Goal: Task Accomplishment & Management: Manage account settings

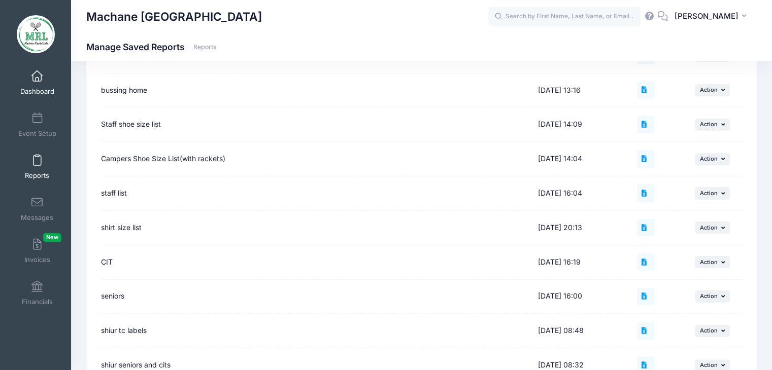
click at [37, 77] on span at bounding box center [37, 76] width 0 height 11
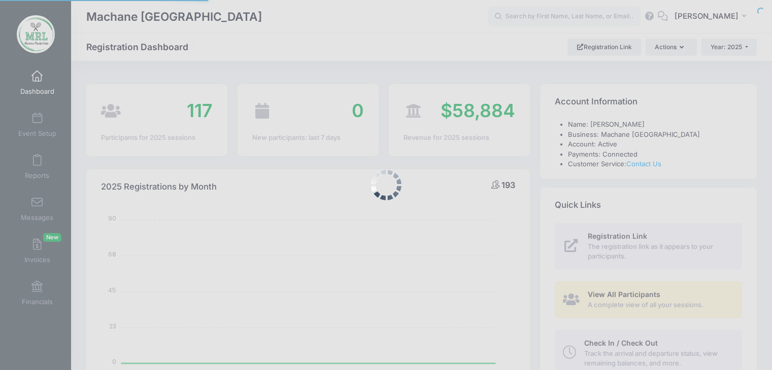
select select
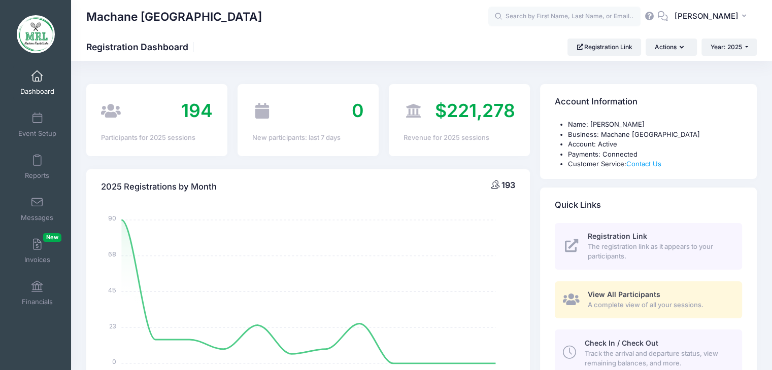
click at [37, 78] on span at bounding box center [37, 76] width 0 height 11
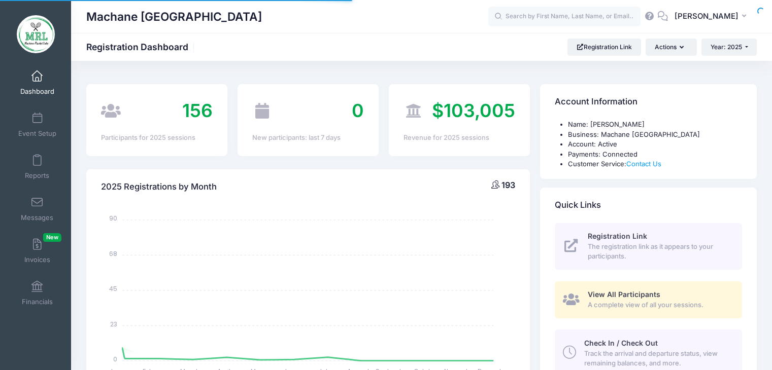
select select
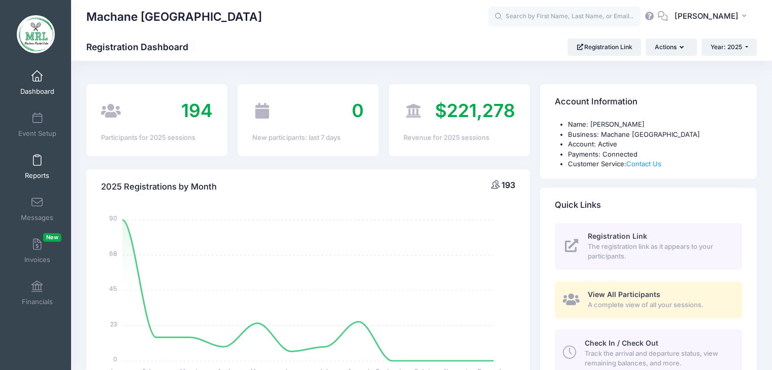
click at [37, 161] on span at bounding box center [37, 160] width 0 height 11
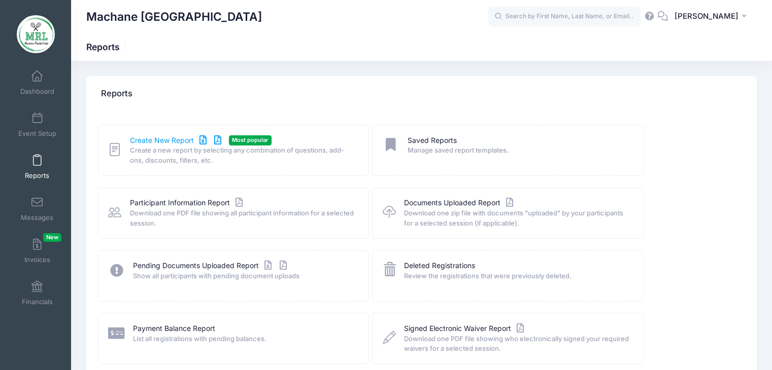
click at [164, 143] on link "Create New Report" at bounding box center [177, 140] width 94 height 11
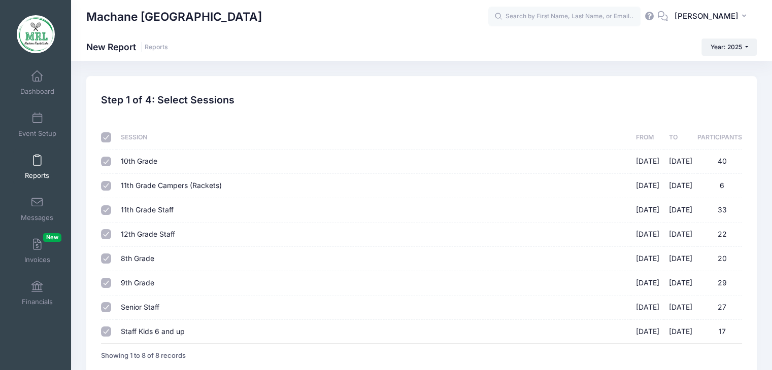
click at [105, 137] on input "checkbox" at bounding box center [106, 137] width 10 height 10
checkbox input "false"
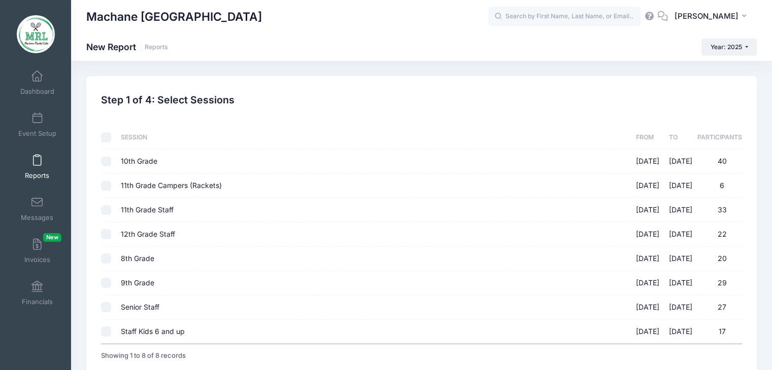
checkbox input "false"
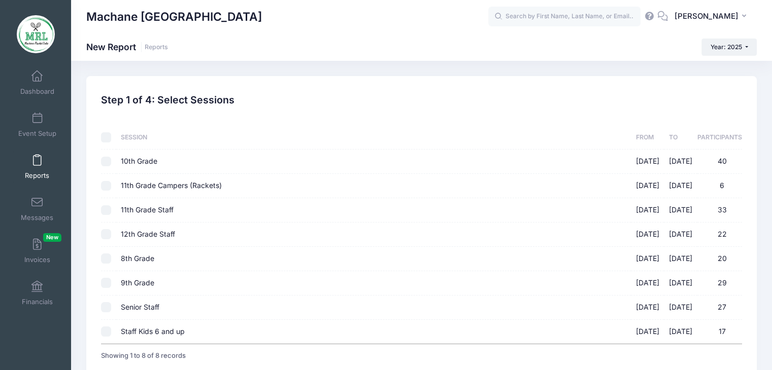
click at [108, 284] on input "9th Grade 08/14/2025 - 08/28/2025 29" at bounding box center [106, 283] width 10 height 10
checkbox input "true"
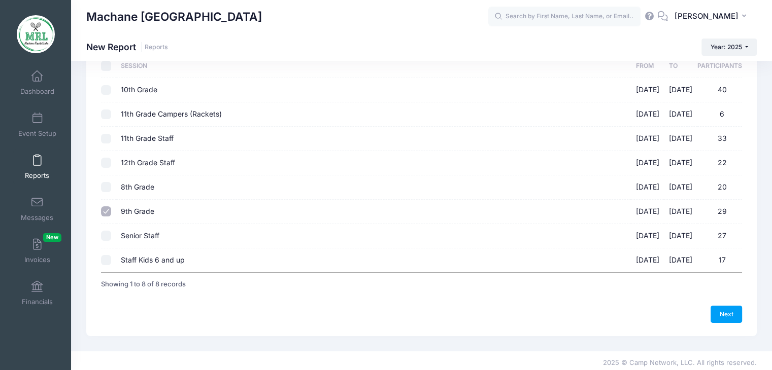
scroll to position [72, 0]
click at [721, 310] on link "Next" at bounding box center [725, 313] width 31 height 17
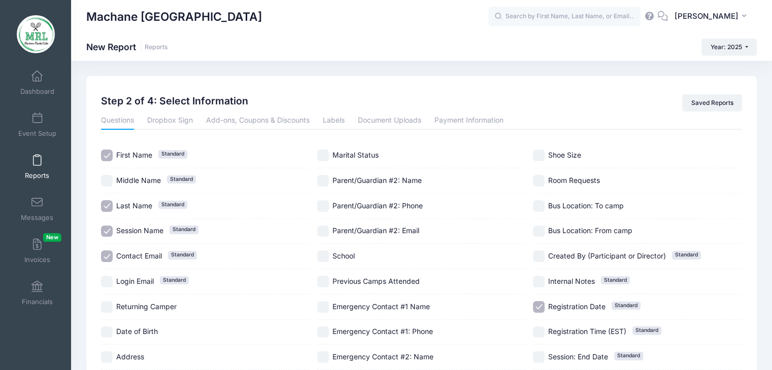
click at [109, 235] on input "Session Name Standard" at bounding box center [107, 232] width 12 height 12
checkbox input "false"
click at [106, 255] on input "Contact Email Standard" at bounding box center [107, 257] width 12 height 12
checkbox input "false"
click at [112, 330] on input "Date of Birth" at bounding box center [107, 333] width 12 height 12
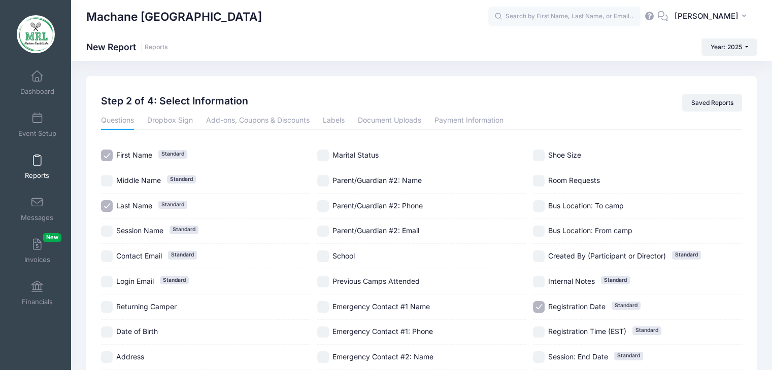
checkbox input "true"
click at [109, 356] on input "Address" at bounding box center [107, 358] width 12 height 12
checkbox input "true"
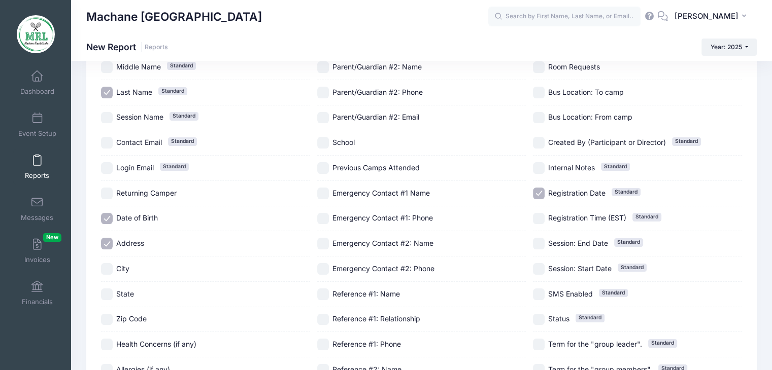
scroll to position [116, 0]
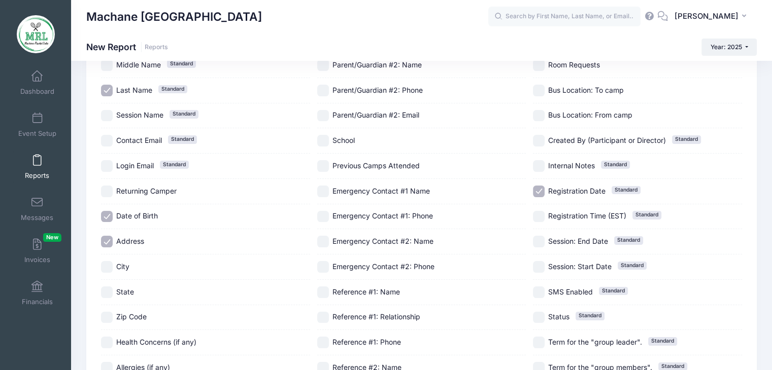
click at [108, 266] on input "City" at bounding box center [107, 267] width 12 height 12
checkbox input "true"
click at [108, 291] on input "State" at bounding box center [107, 293] width 12 height 12
checkbox input "true"
click at [107, 315] on input "Zip Code" at bounding box center [107, 318] width 12 height 12
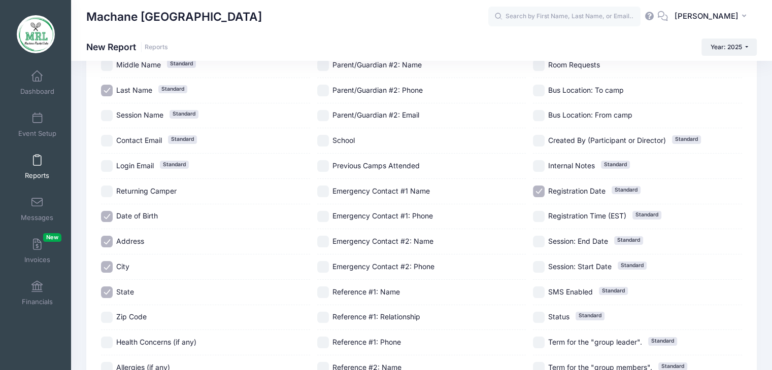
checkbox input "true"
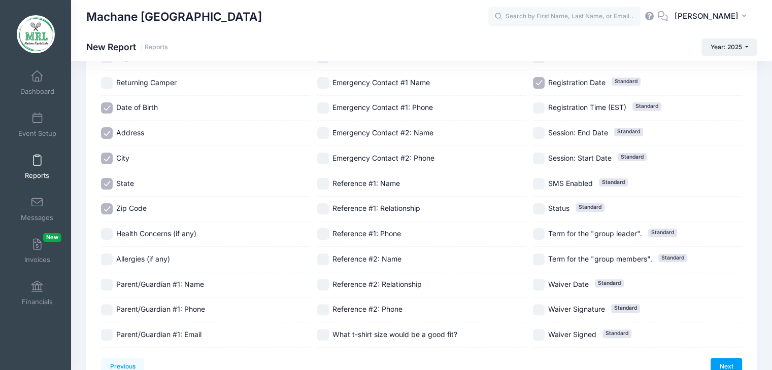
scroll to position [230, 0]
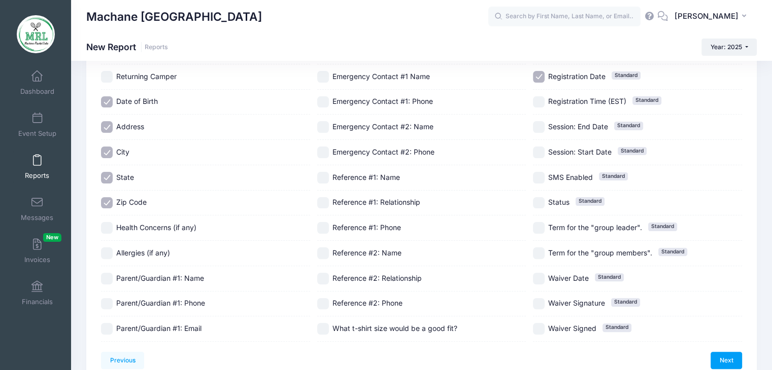
click at [109, 281] on input "Parent/Guardian #1: Name" at bounding box center [107, 279] width 12 height 12
checkbox input "true"
click at [538, 80] on input "Registration Date Standard" at bounding box center [539, 77] width 12 height 12
checkbox input "false"
click at [717, 354] on link "Next" at bounding box center [725, 360] width 31 height 17
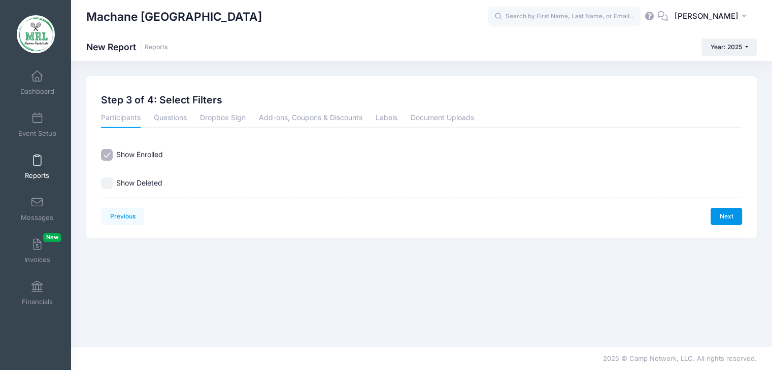
scroll to position [0, 0]
click at [736, 211] on link "Next" at bounding box center [733, 216] width 31 height 17
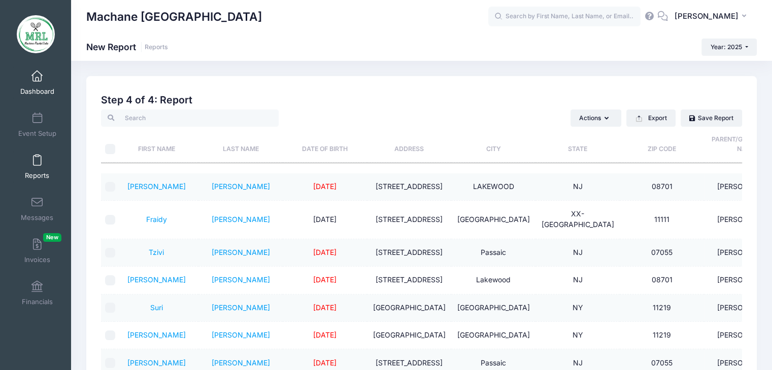
click at [37, 75] on span at bounding box center [37, 76] width 0 height 11
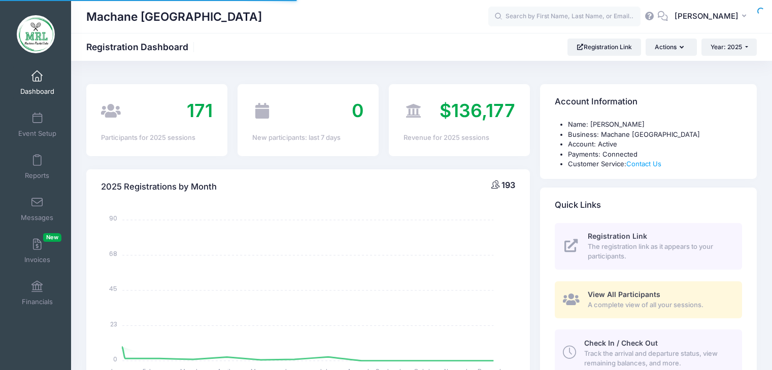
select select
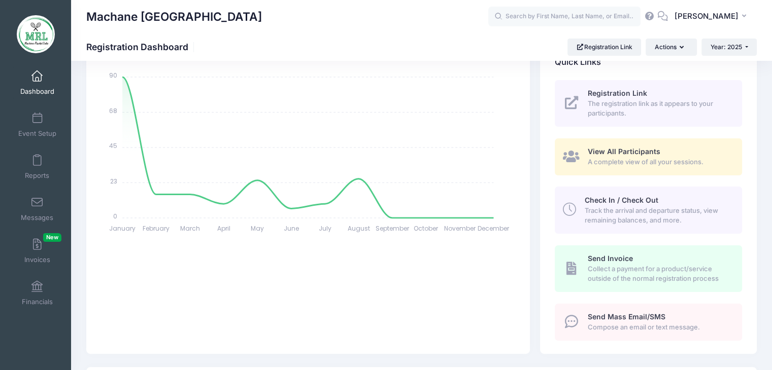
scroll to position [9, 0]
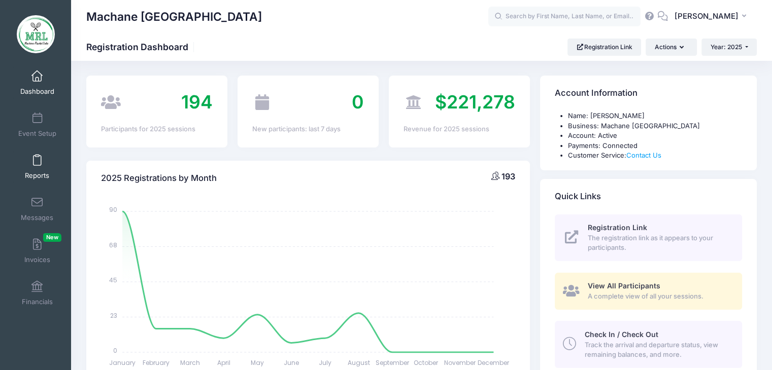
click at [37, 163] on span at bounding box center [37, 160] width 0 height 11
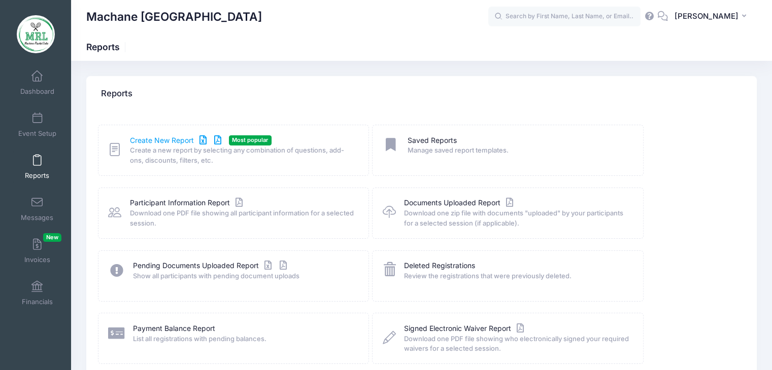
click at [177, 144] on link "Create New Report" at bounding box center [177, 140] width 94 height 11
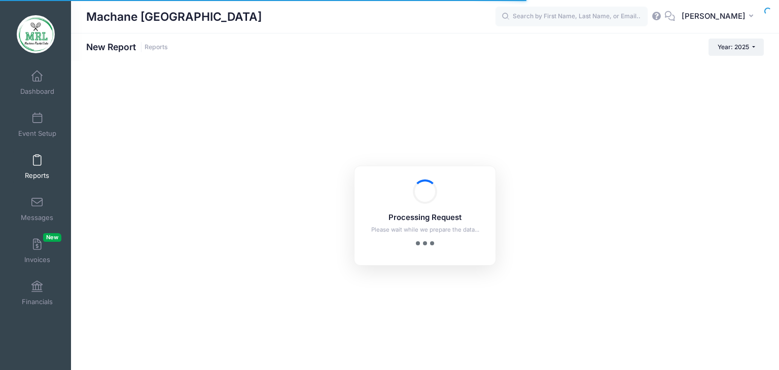
checkbox input "true"
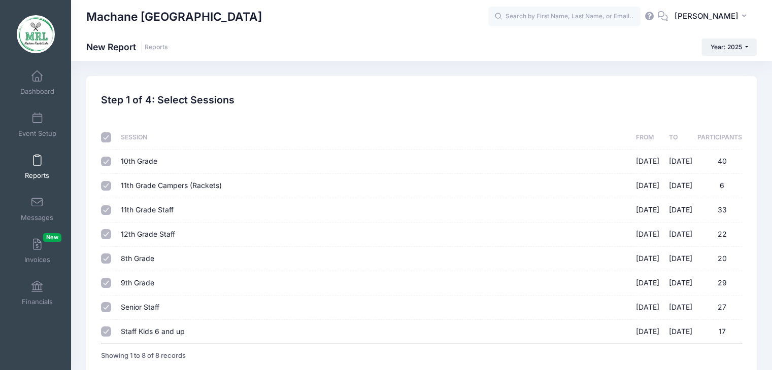
click at [103, 137] on input "checkbox" at bounding box center [106, 137] width 10 height 10
checkbox input "false"
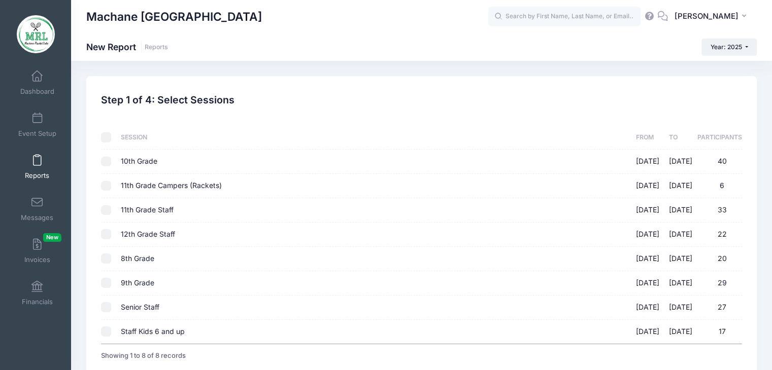
checkbox input "false"
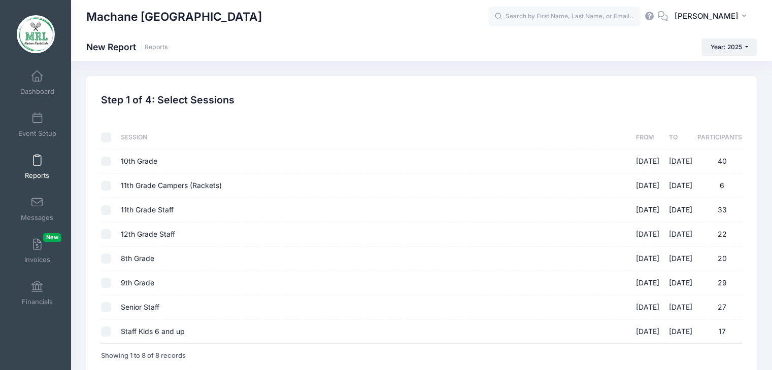
click at [106, 287] on input "9th Grade 08/14/2025 - 08/28/2025 29" at bounding box center [106, 283] width 10 height 10
checkbox input "true"
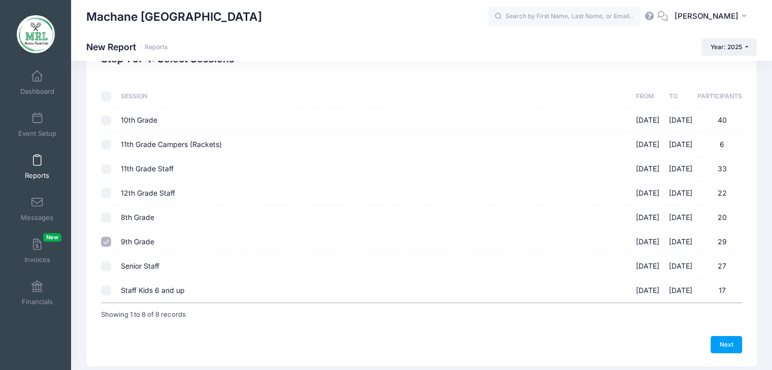
scroll to position [75, 0]
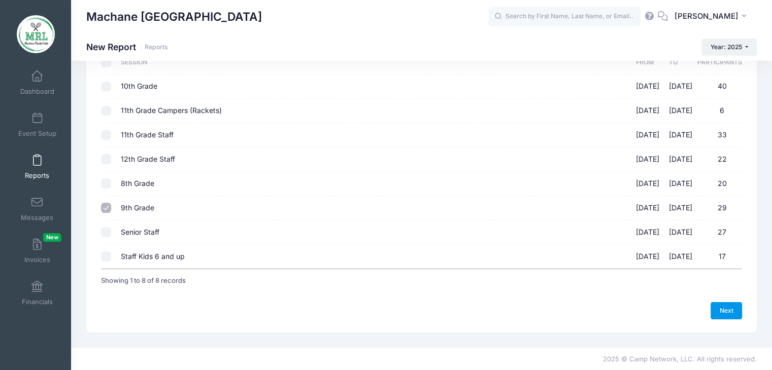
click at [724, 309] on link "Next" at bounding box center [725, 310] width 31 height 17
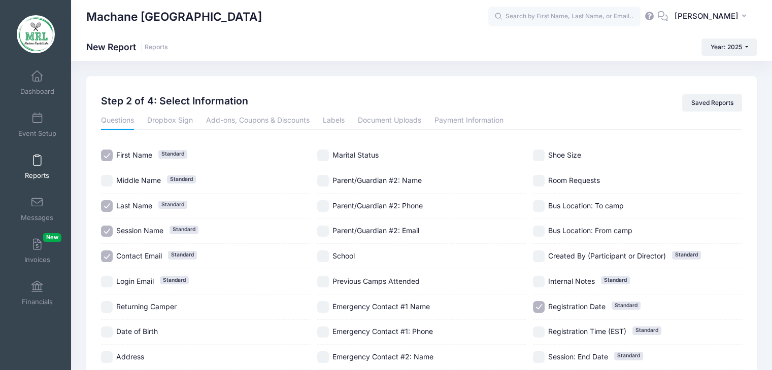
click at [108, 233] on input "Session Name Standard" at bounding box center [107, 232] width 12 height 12
checkbox input "false"
click at [106, 252] on input "Contact Email Standard" at bounding box center [107, 257] width 12 height 12
checkbox input "false"
click at [111, 333] on input "Date of Birth" at bounding box center [107, 333] width 12 height 12
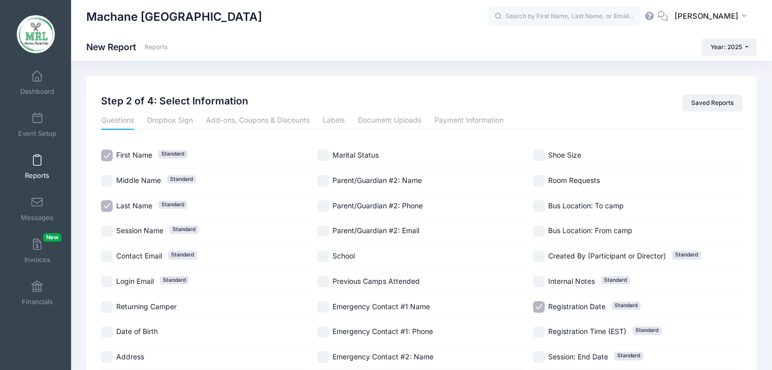
checkbox input "true"
click at [111, 354] on input "Address" at bounding box center [107, 358] width 12 height 12
checkbox input "true"
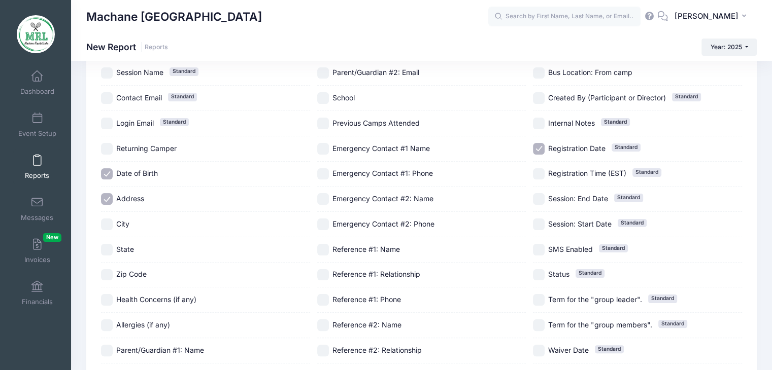
scroll to position [158, 0]
click at [108, 220] on input "City" at bounding box center [107, 225] width 12 height 12
checkbox input "true"
click at [106, 247] on input "State" at bounding box center [107, 251] width 12 height 12
checkbox input "true"
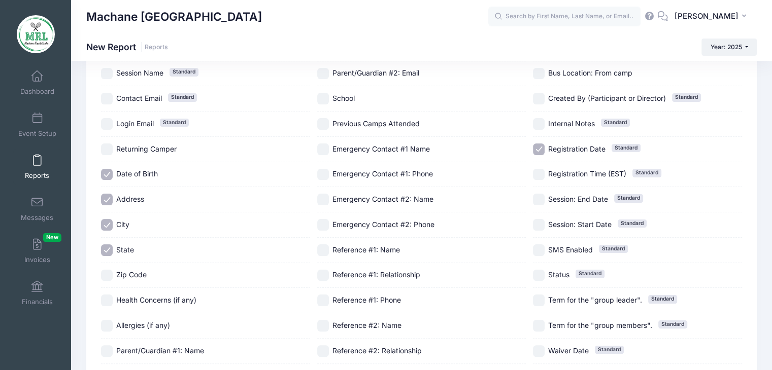
click at [107, 276] on input "Zip Code" at bounding box center [107, 276] width 12 height 12
checkbox input "true"
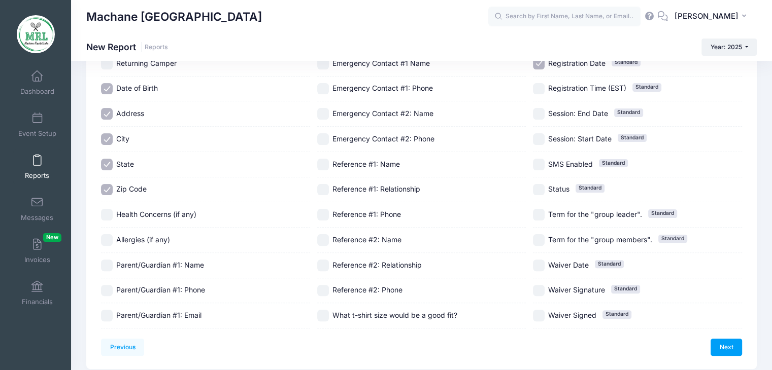
scroll to position [242, 0]
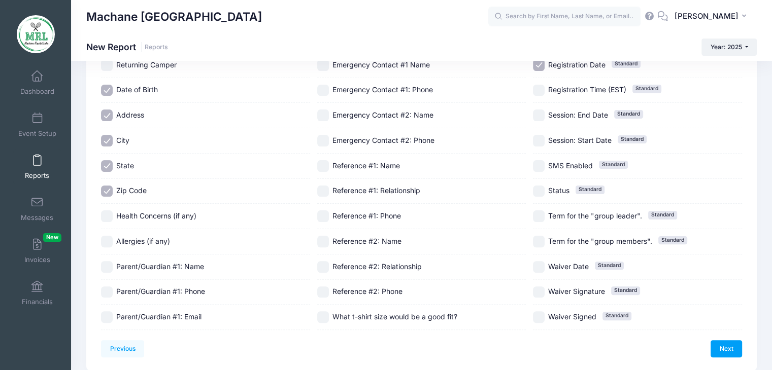
click at [111, 291] on input "Parent/Guardian #1: Phone" at bounding box center [107, 293] width 12 height 12
checkbox input "true"
click at [540, 64] on input "Registration Date Standard" at bounding box center [539, 65] width 12 height 12
checkbox input "false"
drag, startPoint x: 722, startPoint y: 340, endPoint x: 730, endPoint y: 349, distance: 11.9
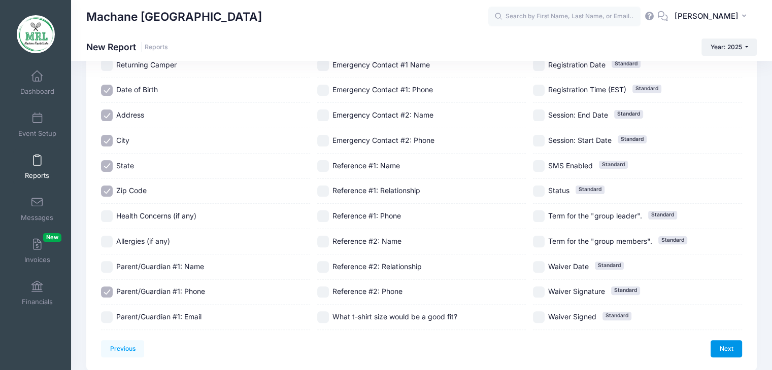
click at [730, 349] on link "Next" at bounding box center [725, 348] width 31 height 17
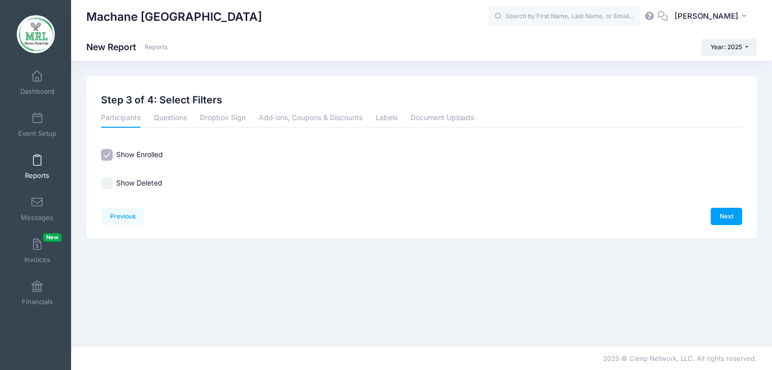
scroll to position [0, 0]
click at [733, 214] on link "Next" at bounding box center [733, 216] width 31 height 17
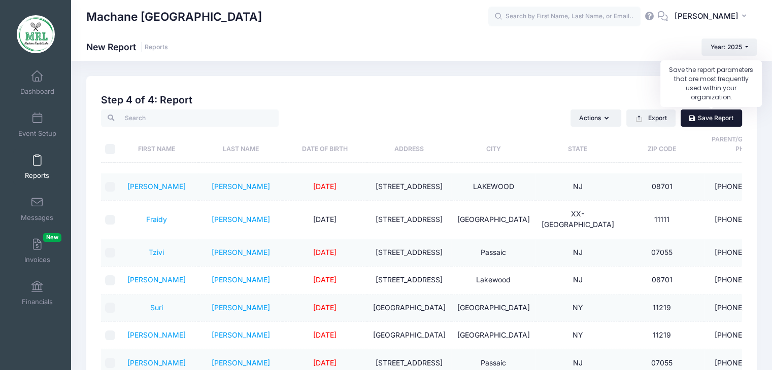
click at [708, 120] on link "Save Report" at bounding box center [710, 118] width 61 height 17
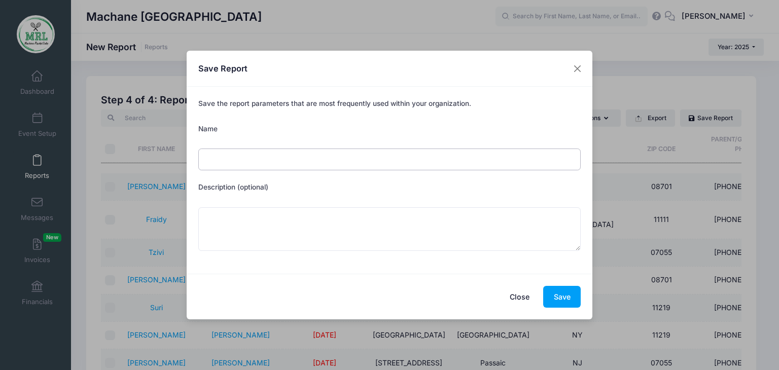
click at [335, 159] on input "Name" at bounding box center [389, 160] width 383 height 22
type input "cits"
click at [561, 295] on button "Save" at bounding box center [562, 297] width 38 height 22
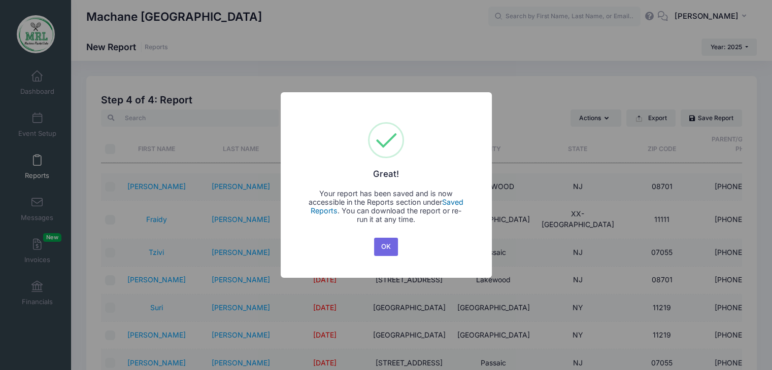
click at [458, 203] on link "Saved Reports" at bounding box center [386, 206] width 153 height 17
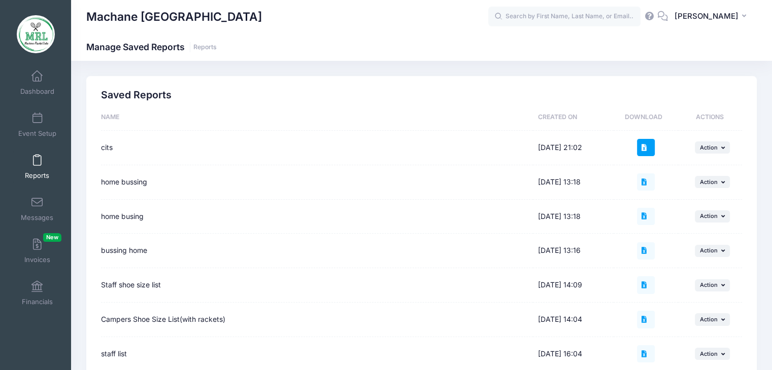
click at [643, 149] on icon at bounding box center [645, 148] width 8 height 7
click at [39, 169] on link "Reports" at bounding box center [37, 167] width 48 height 36
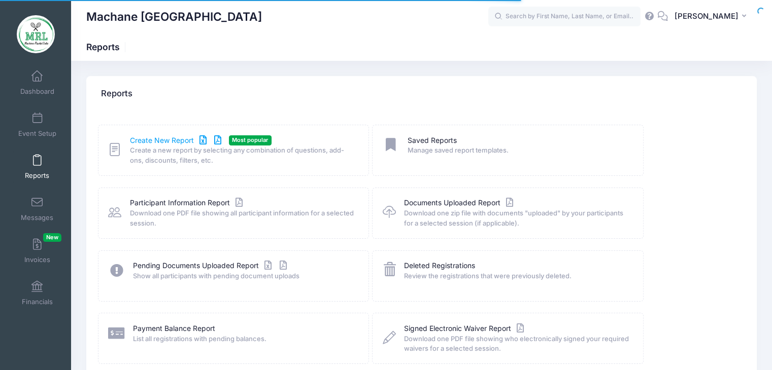
click at [165, 140] on link "Create New Report" at bounding box center [177, 140] width 94 height 11
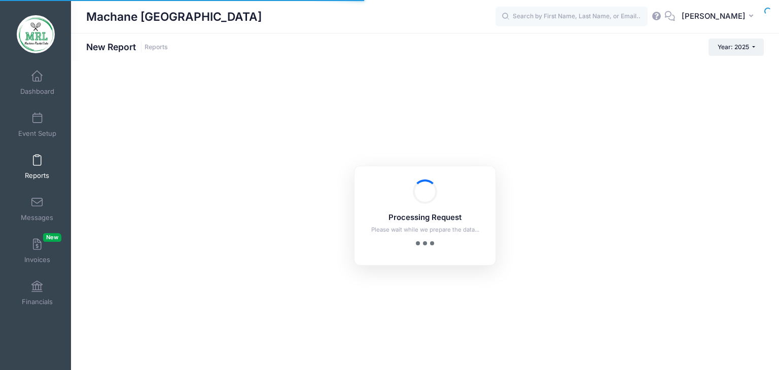
checkbox input "true"
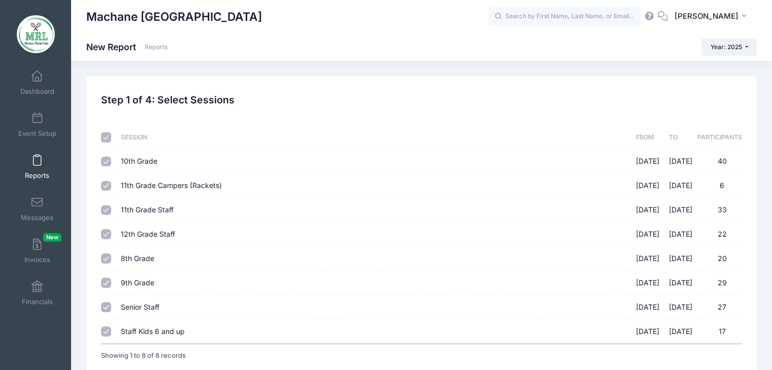
click at [107, 136] on input "checkbox" at bounding box center [106, 137] width 10 height 10
checkbox input "false"
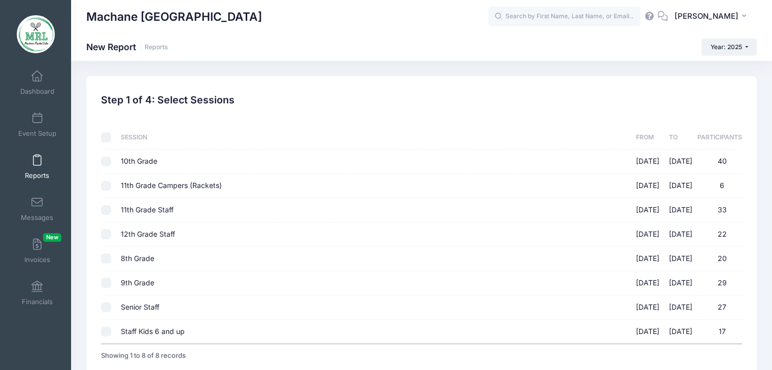
checkbox input "false"
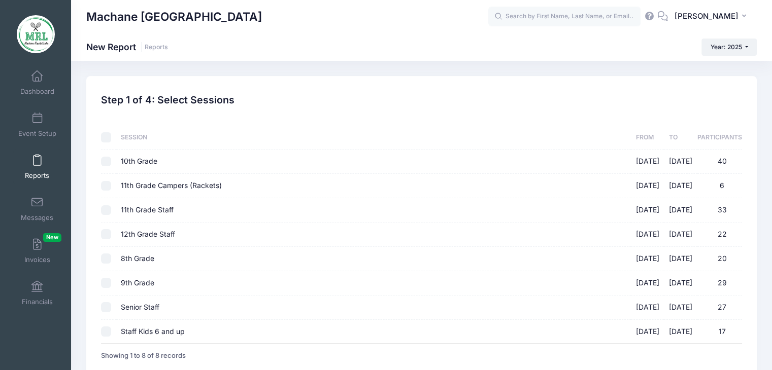
click at [106, 163] on input "10th Grade [DATE] - [DATE] 40" at bounding box center [106, 162] width 10 height 10
checkbox input "true"
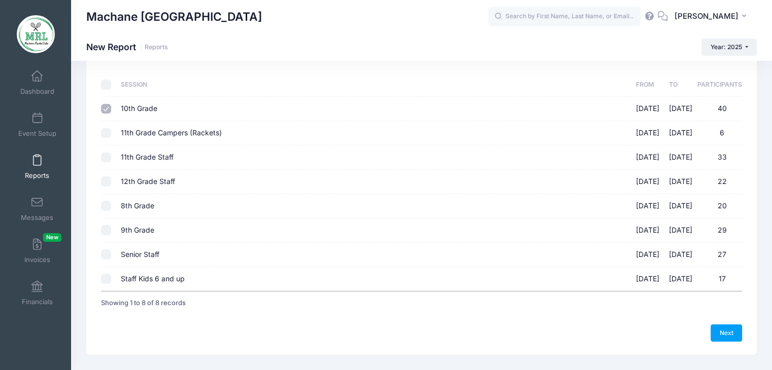
scroll to position [54, 0]
click at [726, 335] on link "Next" at bounding box center [725, 332] width 31 height 17
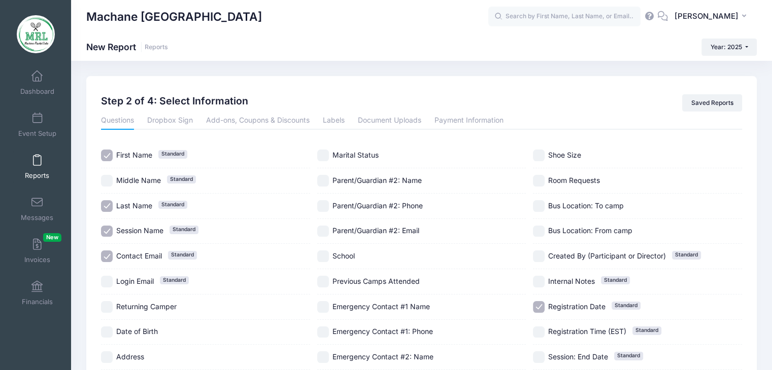
click at [106, 229] on input "Session Name Standard" at bounding box center [107, 232] width 12 height 12
checkbox input "false"
click at [107, 252] on input "Contact Email Standard" at bounding box center [107, 257] width 12 height 12
checkbox input "false"
click at [542, 305] on input "Registration Date Standard" at bounding box center [539, 307] width 12 height 12
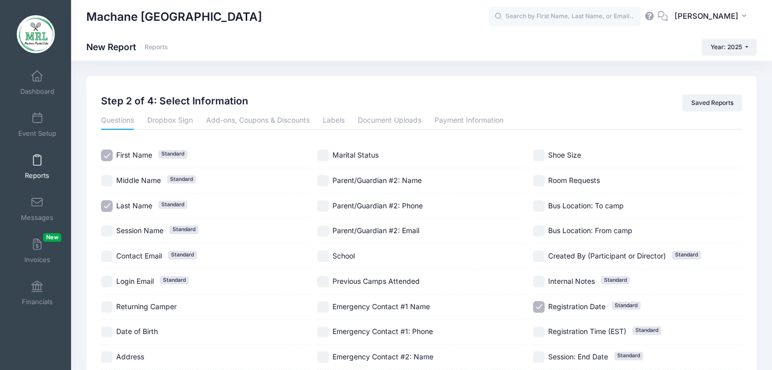
checkbox input "false"
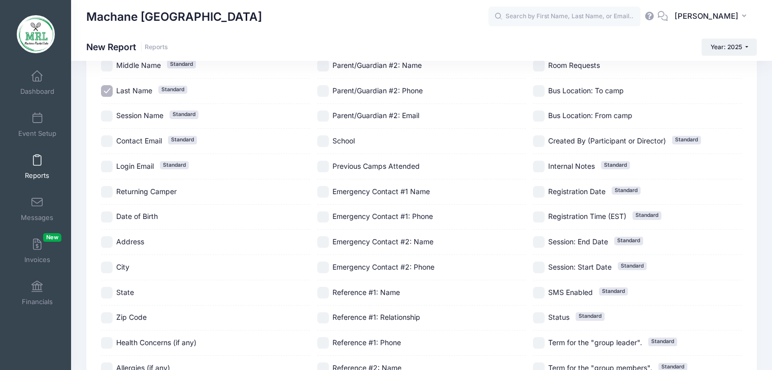
scroll to position [120, 0]
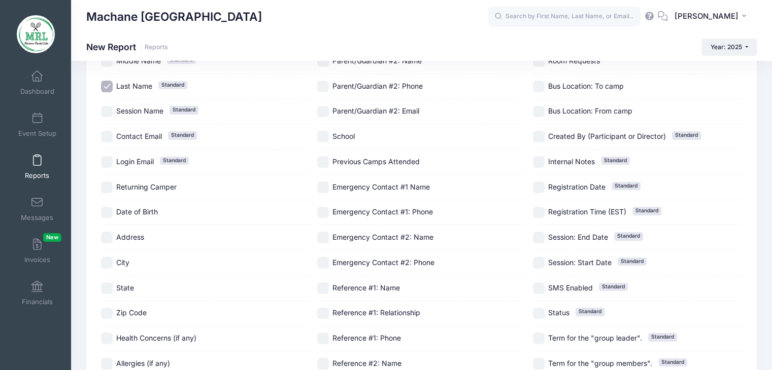
click at [112, 212] on input "Date of Birth" at bounding box center [107, 213] width 12 height 12
checkbox input "true"
click at [111, 240] on input "Address" at bounding box center [107, 238] width 12 height 12
checkbox input "true"
click at [106, 268] on div "City" at bounding box center [205, 263] width 209 height 25
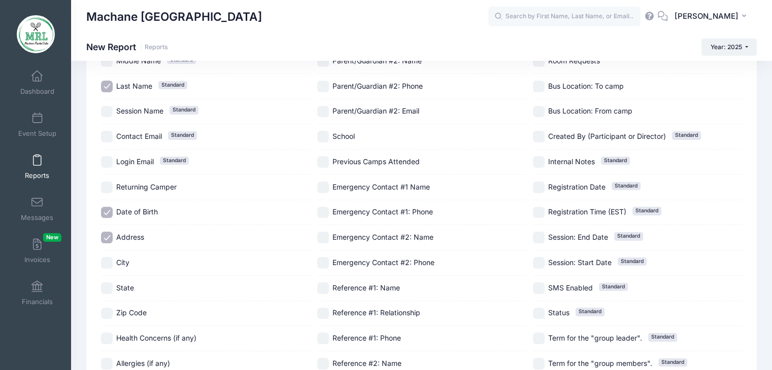
checkbox input "true"
click at [109, 293] on div "State" at bounding box center [205, 288] width 209 height 25
checkbox input "true"
click at [110, 313] on input "Zip Code" at bounding box center [107, 314] width 12 height 12
checkbox input "true"
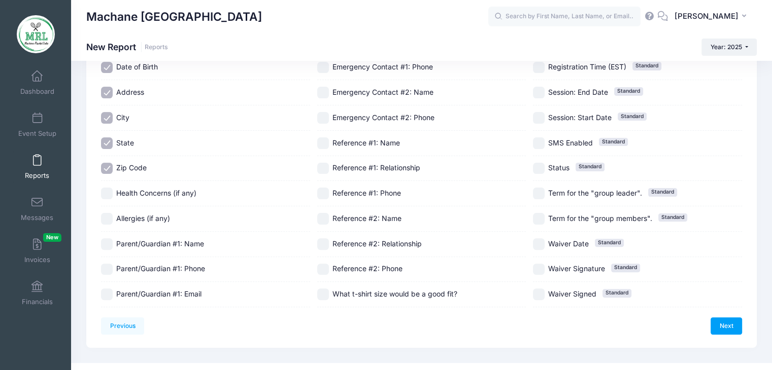
scroll to position [266, 0]
click at [105, 270] on input "Parent/Guardian #1: Phone" at bounding box center [107, 269] width 12 height 12
checkbox input "true"
click at [720, 322] on link "Next" at bounding box center [725, 325] width 31 height 17
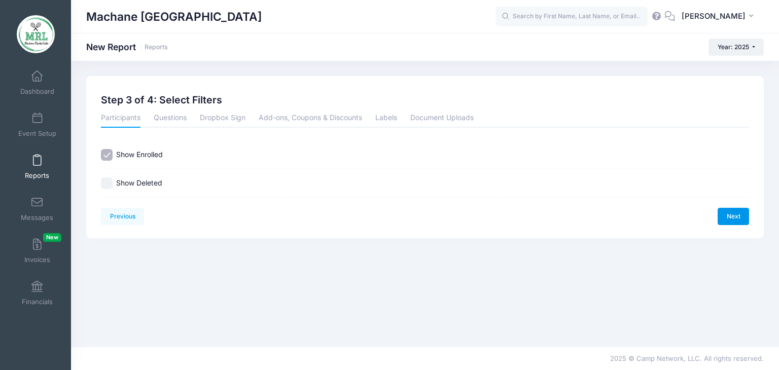
click at [735, 218] on link "Next" at bounding box center [733, 216] width 31 height 17
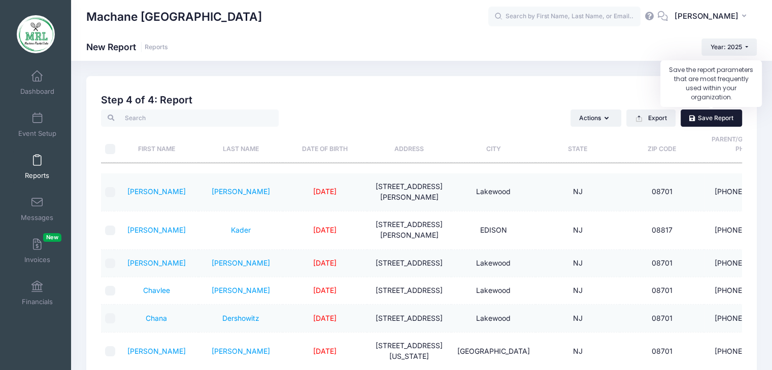
click at [721, 122] on link "Save Report" at bounding box center [710, 118] width 61 height 17
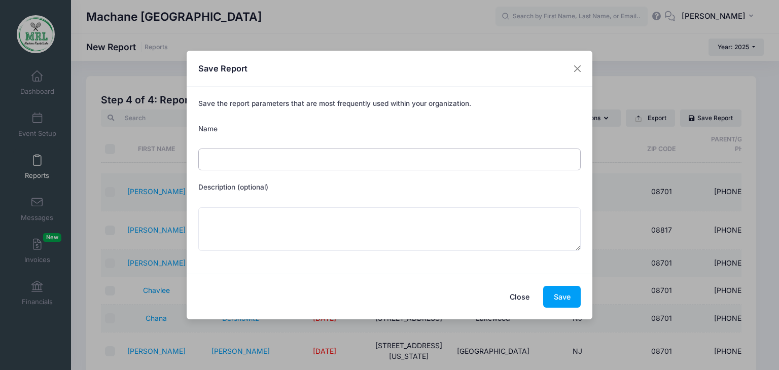
click at [300, 159] on input "Name" at bounding box center [389, 160] width 383 height 22
type input "tcs"
click at [562, 292] on button "Save" at bounding box center [562, 297] width 38 height 22
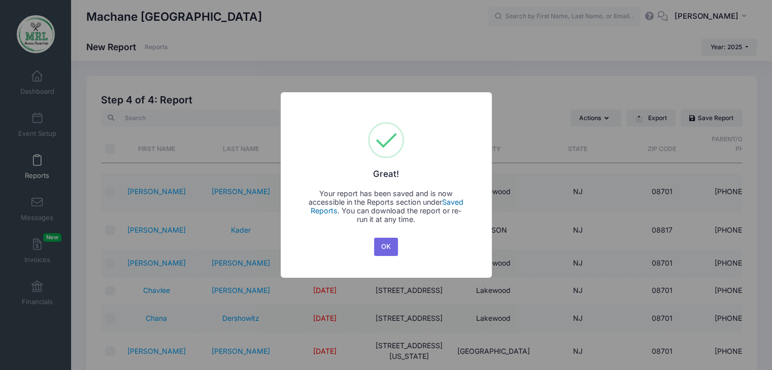
click at [457, 205] on link "Saved Reports" at bounding box center [386, 206] width 153 height 17
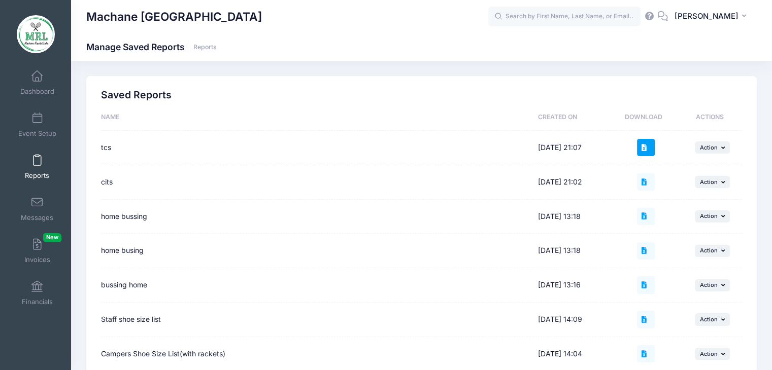
click at [645, 153] on button at bounding box center [645, 147] width 17 height 17
click at [646, 146] on icon at bounding box center [645, 148] width 8 height 7
click at [649, 145] on icon at bounding box center [645, 148] width 8 height 7
click at [37, 161] on span at bounding box center [37, 160] width 0 height 11
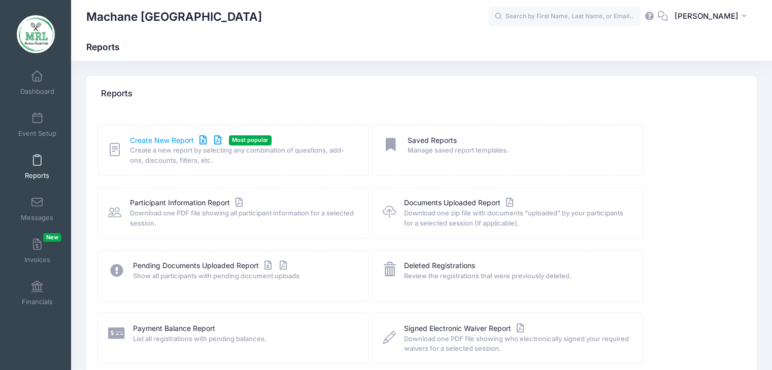
click at [161, 137] on link "Create New Report" at bounding box center [177, 140] width 94 height 11
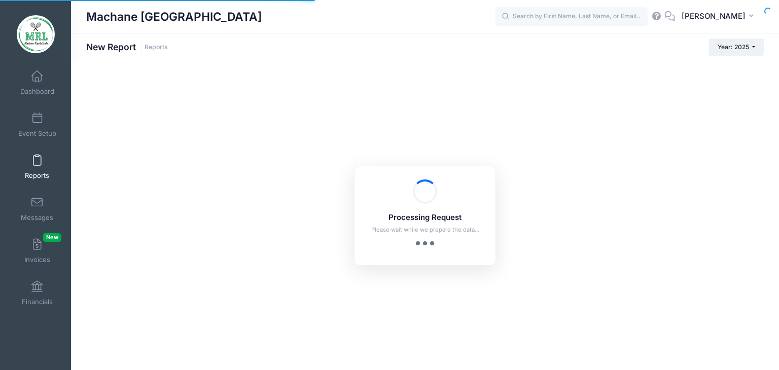
checkbox input "true"
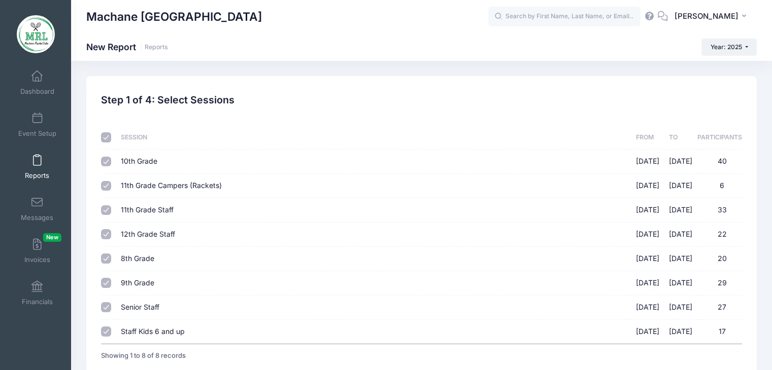
click at [108, 211] on input "11th Grade Staff 08/14/2025 - 08/28/2025 33" at bounding box center [106, 210] width 10 height 10
checkbox input "false"
click at [107, 135] on input "checkbox" at bounding box center [106, 137] width 10 height 10
checkbox input "false"
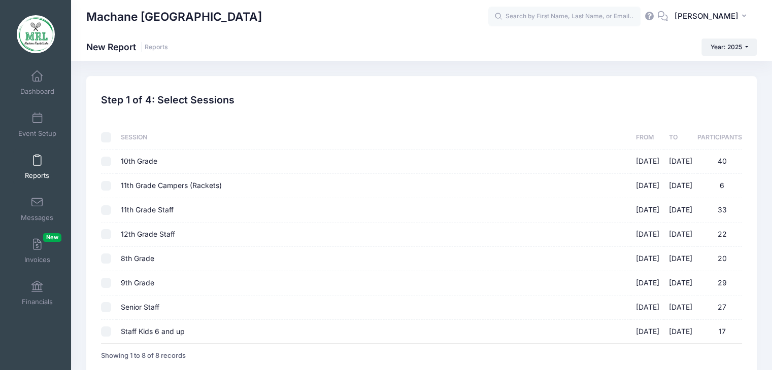
checkbox input "false"
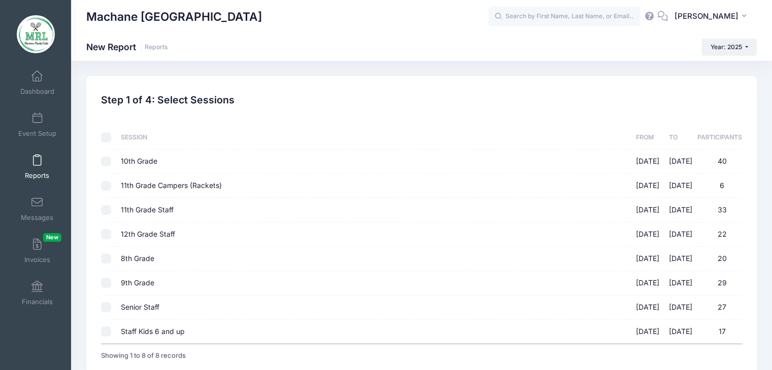
checkbox input "false"
click at [103, 208] on input "11th Grade Staff 08/14/2025 - 08/28/2025 33" at bounding box center [106, 210] width 10 height 10
checkbox input "true"
click at [106, 186] on input "11th Grade Campers (Rackets) 08/14/2025 - 08/28/2025 6" at bounding box center [106, 186] width 10 height 10
checkbox input "true"
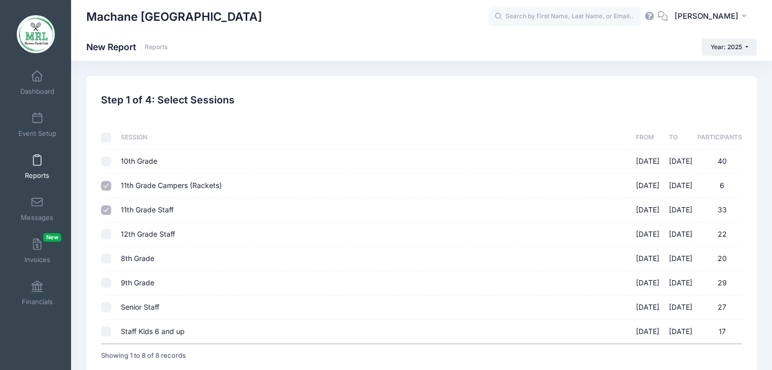
click at [104, 213] on input "11th Grade Staff 08/14/2025 - 08/28/2025 33" at bounding box center [106, 210] width 10 height 10
checkbox input "false"
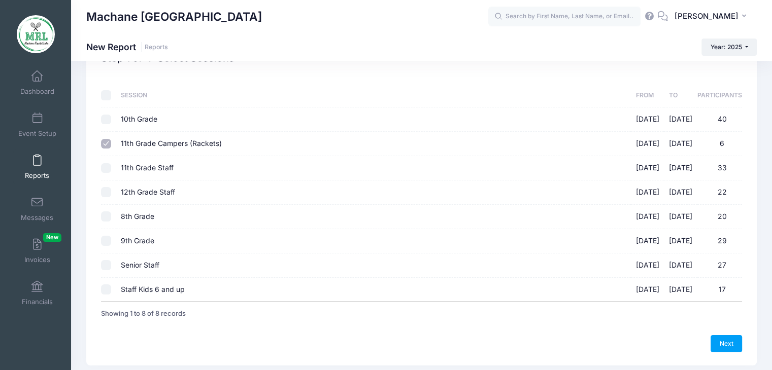
scroll to position [50, 0]
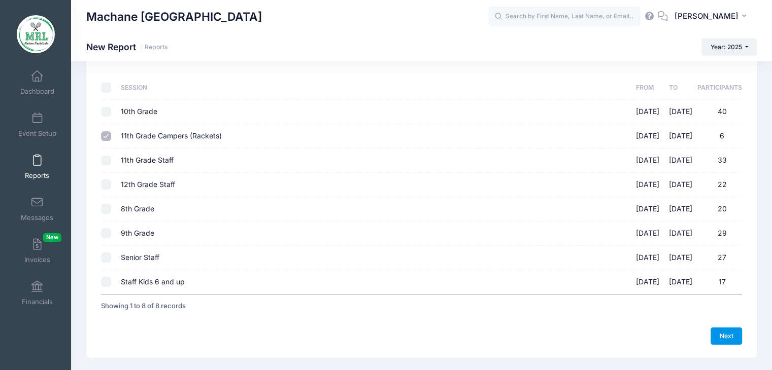
click at [724, 334] on link "Next" at bounding box center [725, 336] width 31 height 17
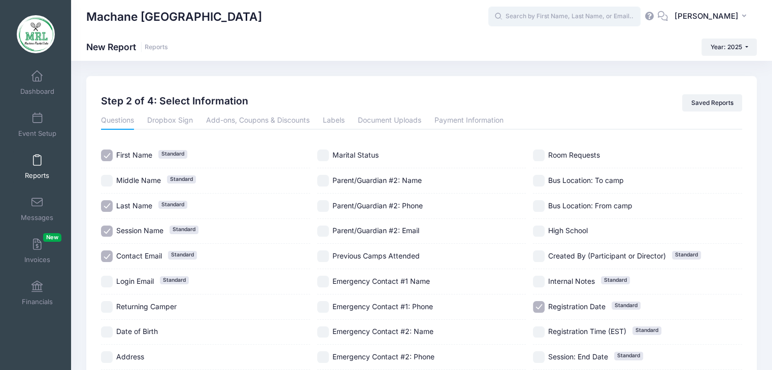
click at [565, 21] on input "text" at bounding box center [564, 17] width 152 height 20
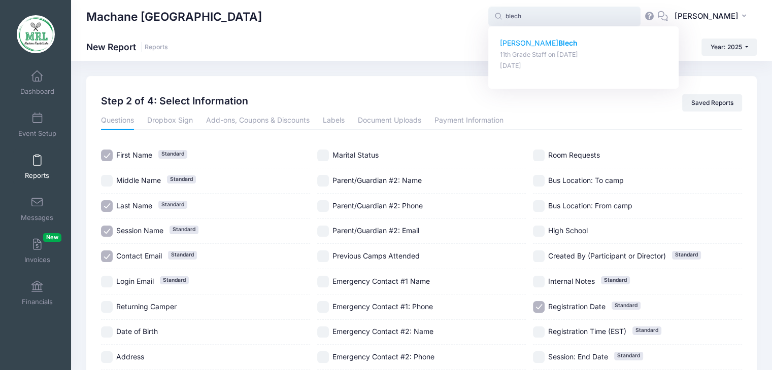
click at [558, 44] on strong "Blech" at bounding box center [567, 43] width 19 height 9
type input "Leah Blech (11th Grade Staff, Aug-14, 2025)"
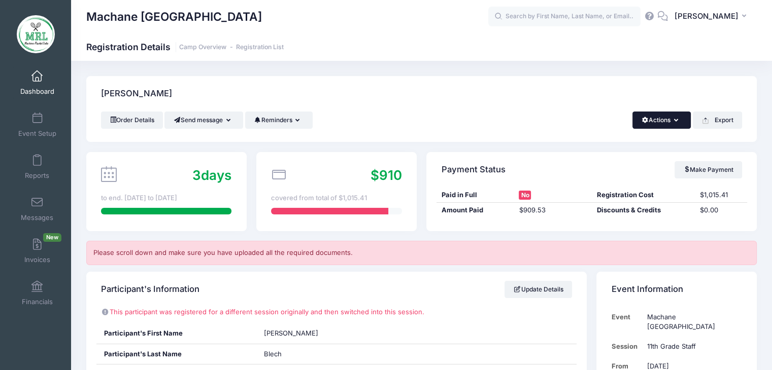
click at [679, 120] on button "Actions" at bounding box center [661, 120] width 58 height 17
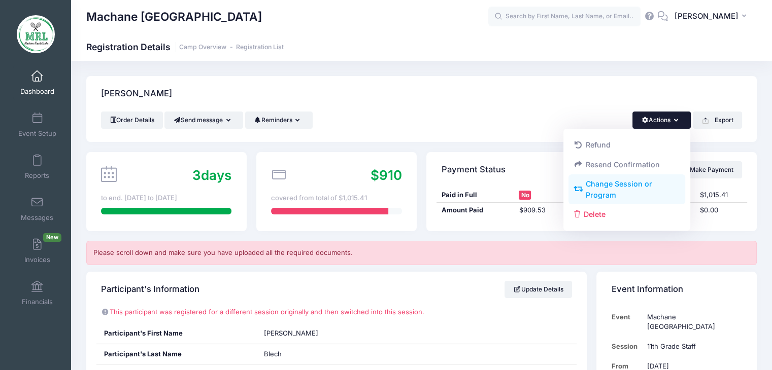
click at [605, 189] on link "Change Session or Program" at bounding box center [626, 190] width 117 height 30
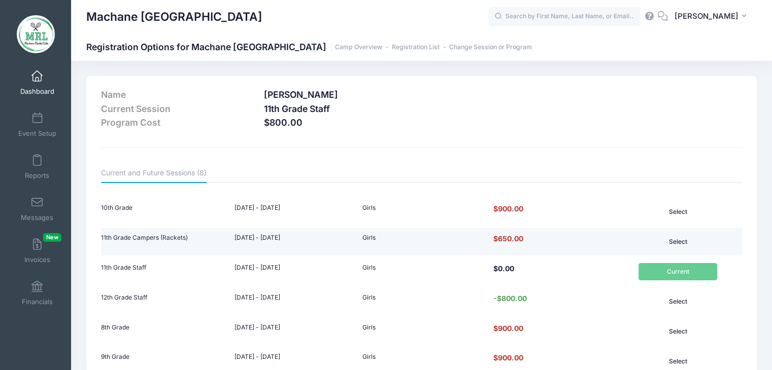
click at [682, 240] on button "Select" at bounding box center [677, 241] width 79 height 17
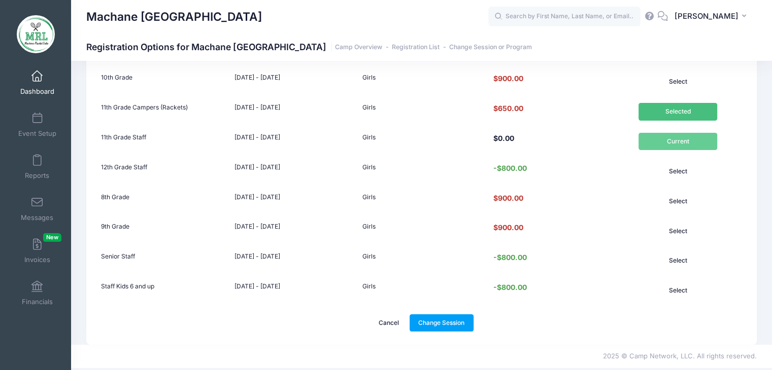
scroll to position [138, 0]
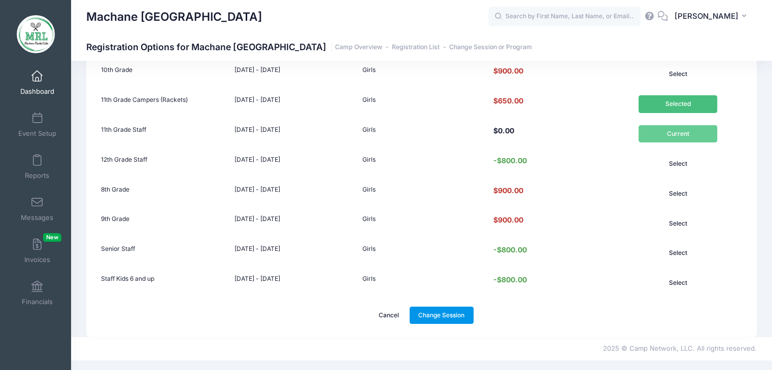
click at [457, 313] on link "Change Session" at bounding box center [441, 315] width 64 height 17
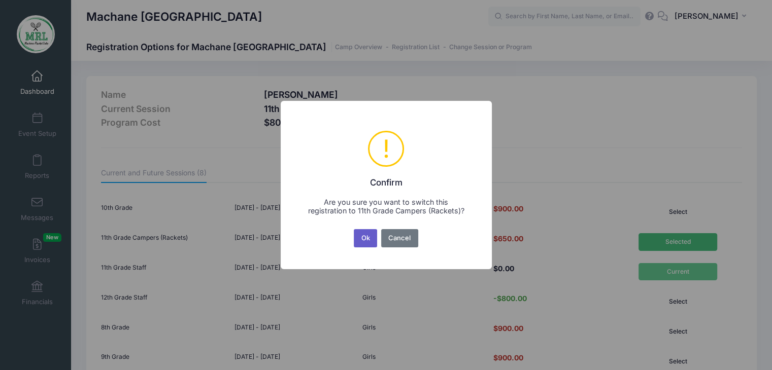
click at [365, 244] on button "Ok" at bounding box center [365, 238] width 23 height 18
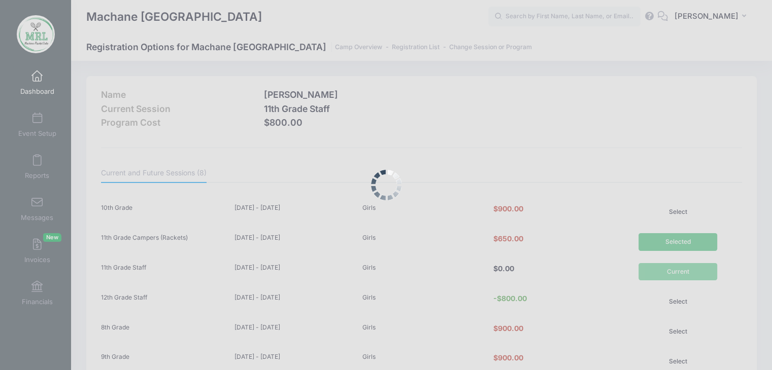
scroll to position [143, 0]
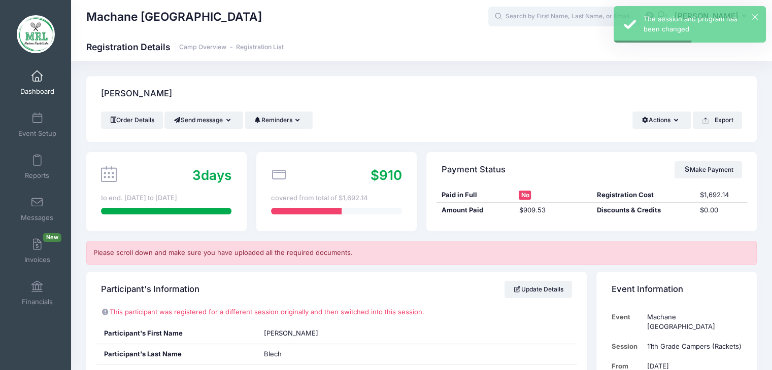
click at [530, 21] on input "text" at bounding box center [564, 17] width 152 height 20
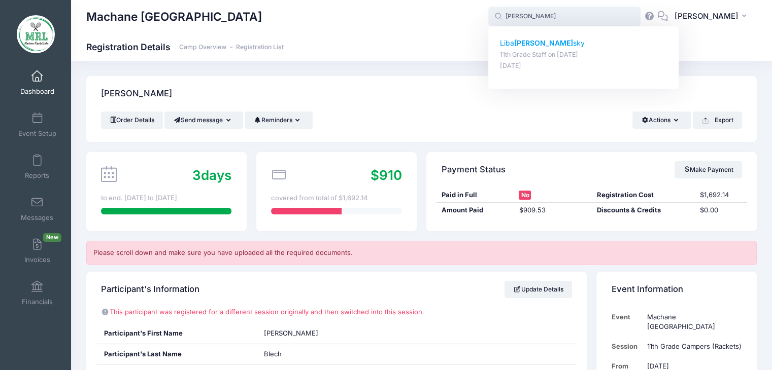
click at [529, 43] on strong "[PERSON_NAME]" at bounding box center [543, 43] width 59 height 9
type input "[PERSON_NAME] (11th Grade Staff, [DATE])"
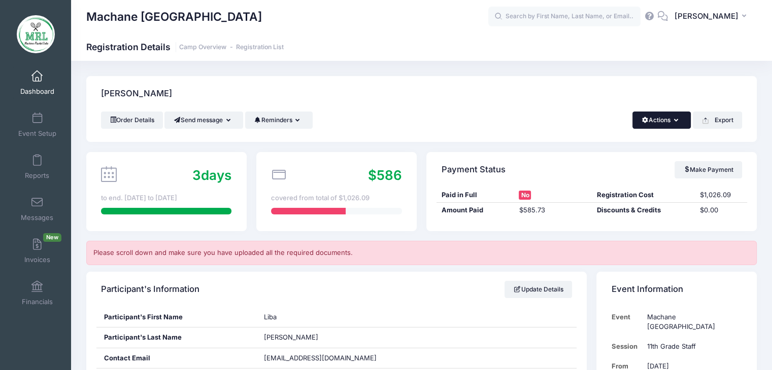
click at [680, 120] on button "Actions" at bounding box center [661, 120] width 58 height 17
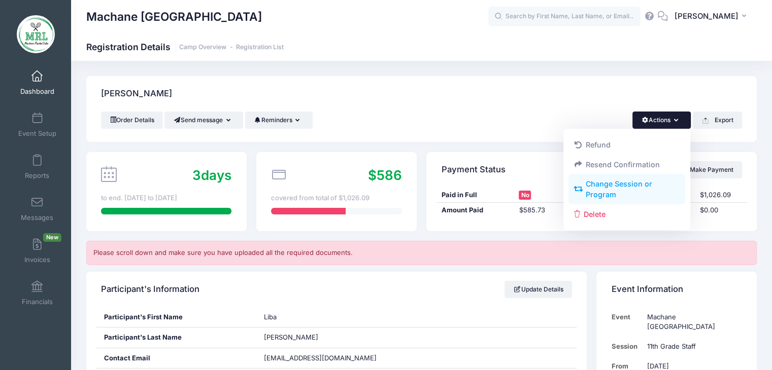
click at [613, 191] on link "Change Session or Program" at bounding box center [626, 190] width 117 height 30
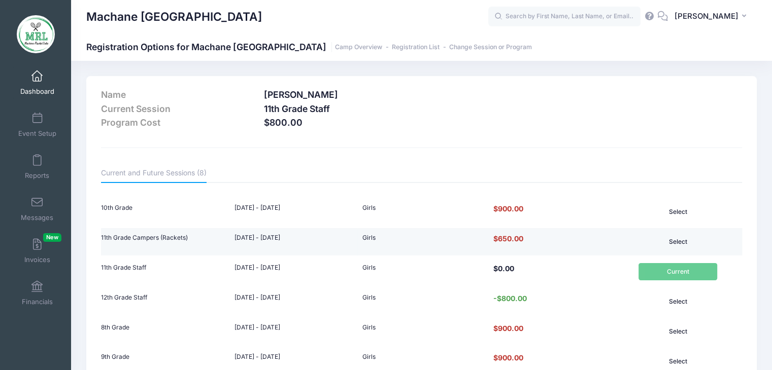
click at [675, 240] on button "Select" at bounding box center [677, 241] width 79 height 17
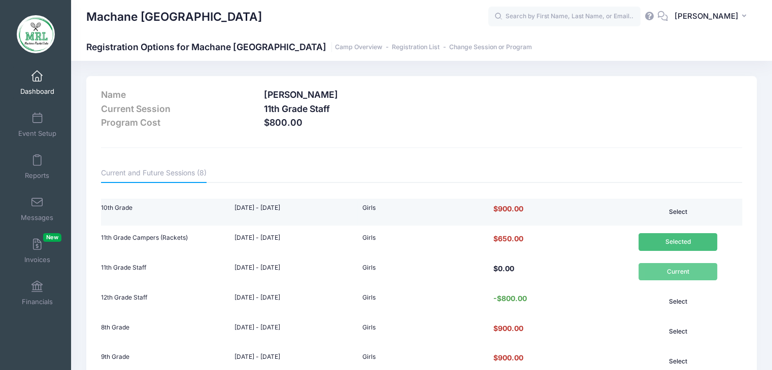
drag, startPoint x: 675, startPoint y: 240, endPoint x: 741, endPoint y: 199, distance: 77.3
click at [741, 199] on div "10th Grade Aug 14 - Aug 28, 2025 Girls Select" at bounding box center [421, 315] width 641 height 239
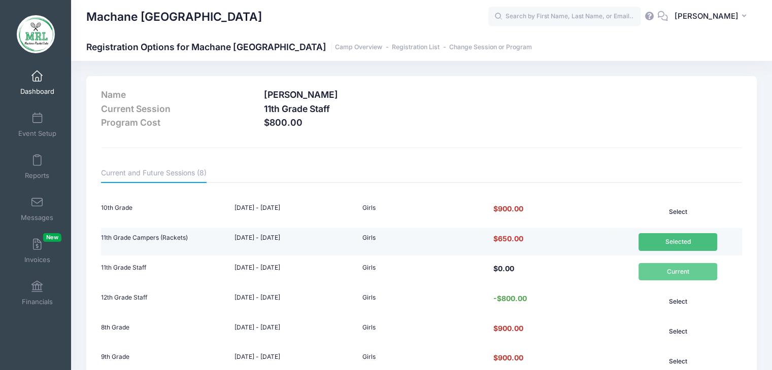
click at [663, 248] on button "Selected" at bounding box center [677, 241] width 79 height 17
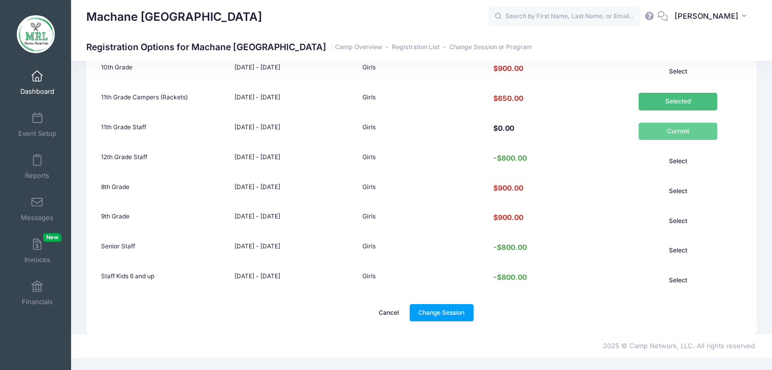
scroll to position [143, 0]
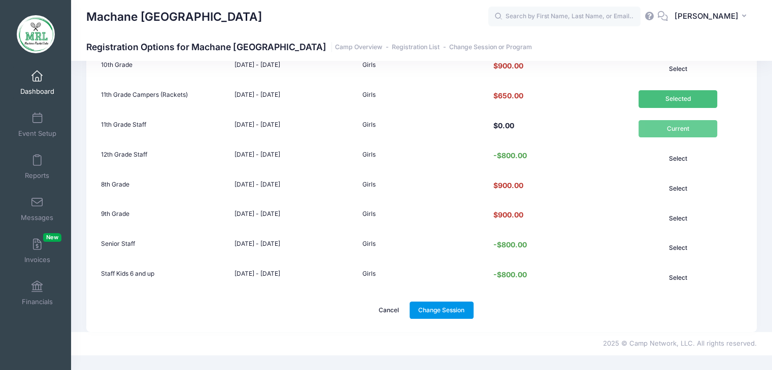
click at [448, 310] on link "Change Session" at bounding box center [441, 310] width 64 height 17
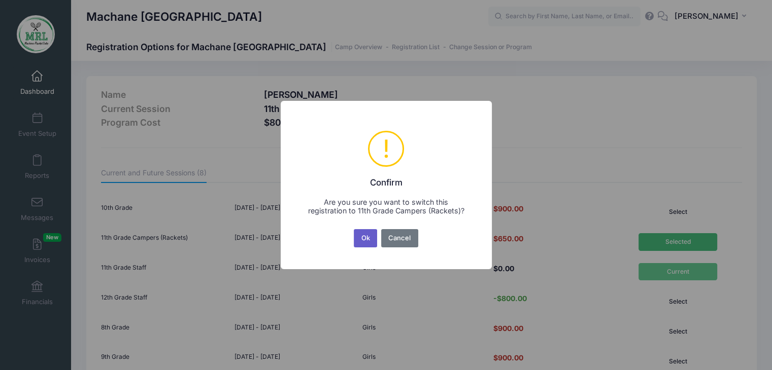
click at [368, 236] on button "Ok" at bounding box center [365, 238] width 23 height 18
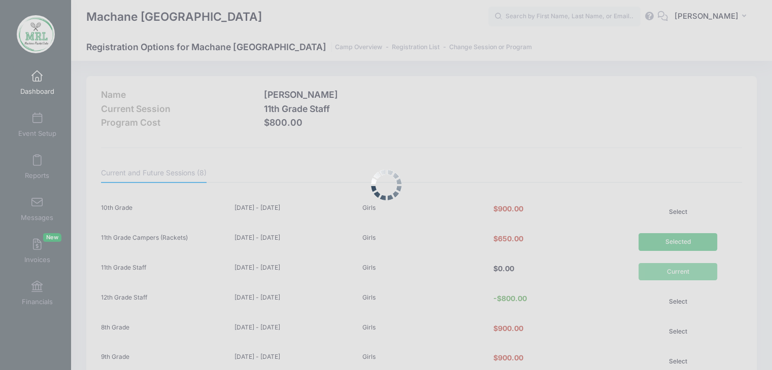
scroll to position [143, 0]
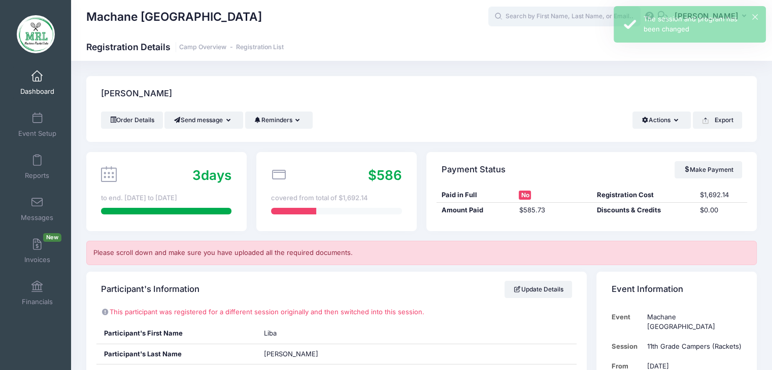
click at [523, 20] on input "text" at bounding box center [564, 17] width 152 height 20
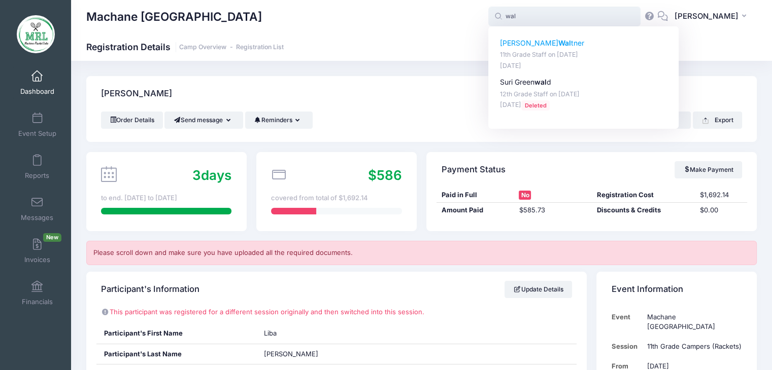
click at [520, 45] on p "[PERSON_NAME] tner" at bounding box center [583, 43] width 167 height 11
type input "[PERSON_NAME] (11th Grade Staff, [DATE])"
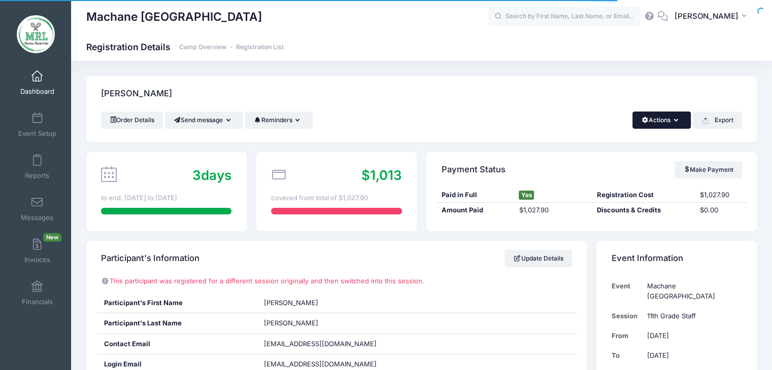
click at [677, 121] on icon "button" at bounding box center [678, 121] width 8 height 0
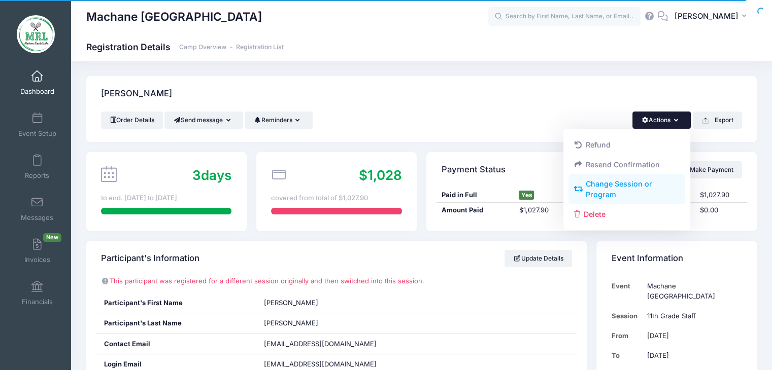
click at [623, 187] on link "Change Session or Program" at bounding box center [626, 190] width 117 height 30
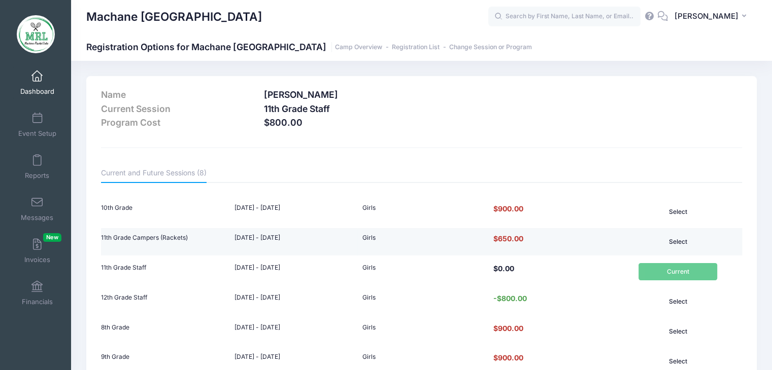
click at [678, 242] on button "Select" at bounding box center [677, 241] width 79 height 17
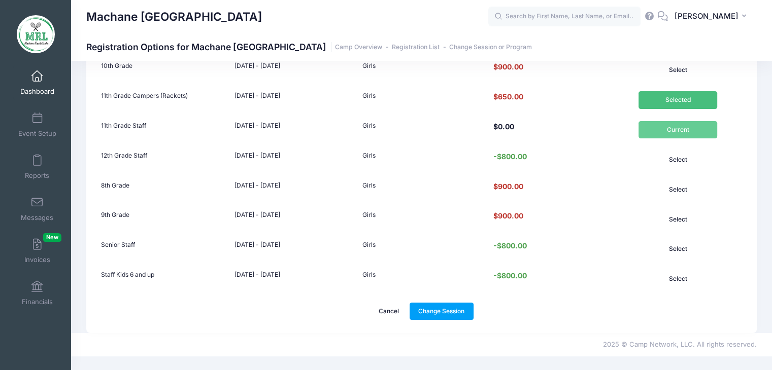
scroll to position [143, 0]
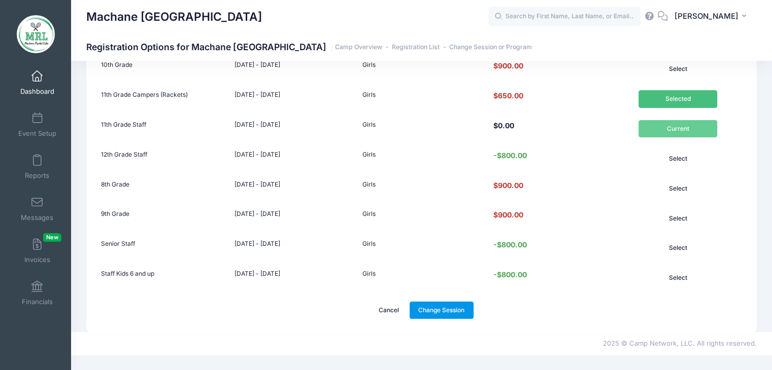
click at [453, 307] on link "Change Session" at bounding box center [441, 310] width 64 height 17
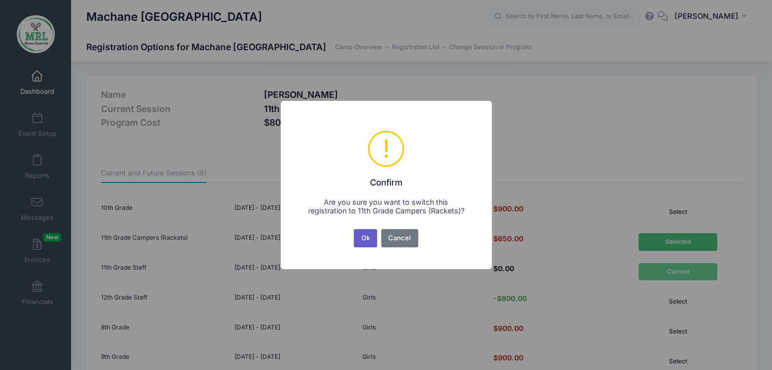
click at [363, 240] on button "Ok" at bounding box center [365, 238] width 23 height 18
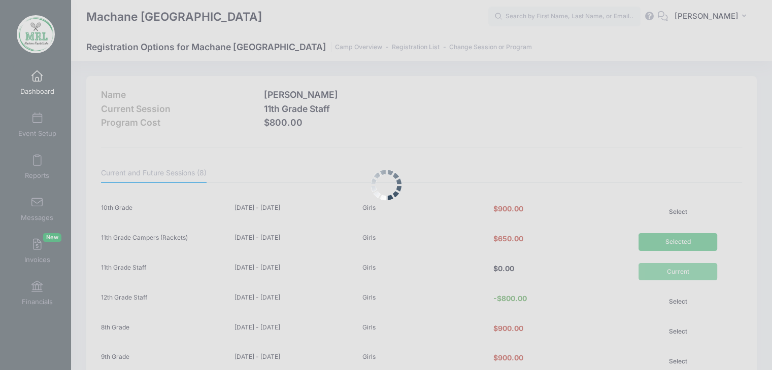
scroll to position [143, 0]
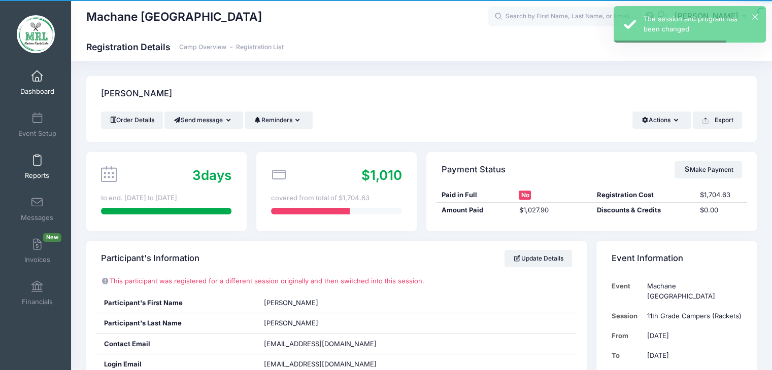
click at [37, 161] on span at bounding box center [37, 160] width 0 height 11
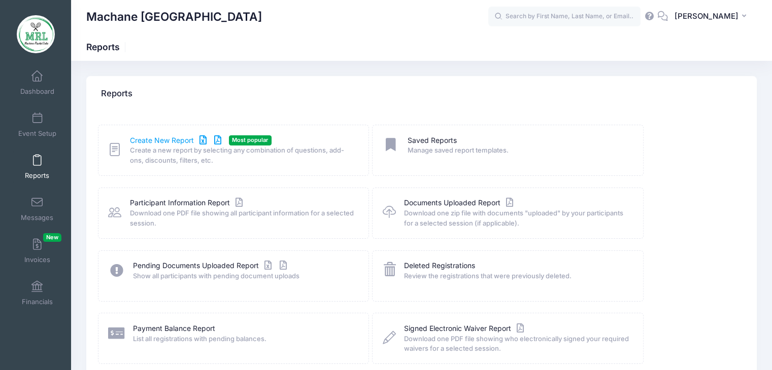
click at [165, 141] on link "Create New Report" at bounding box center [177, 140] width 94 height 11
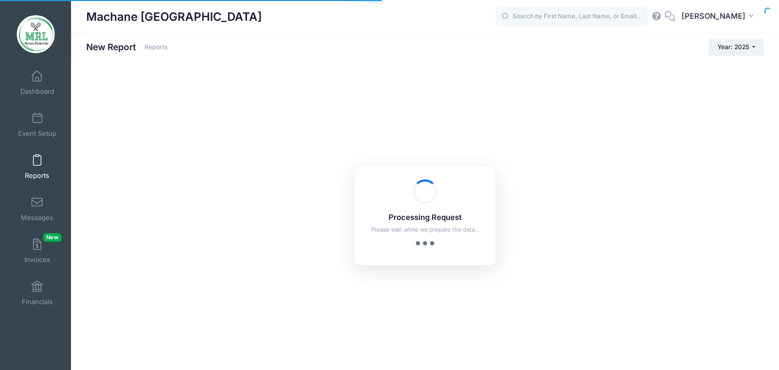
checkbox input "true"
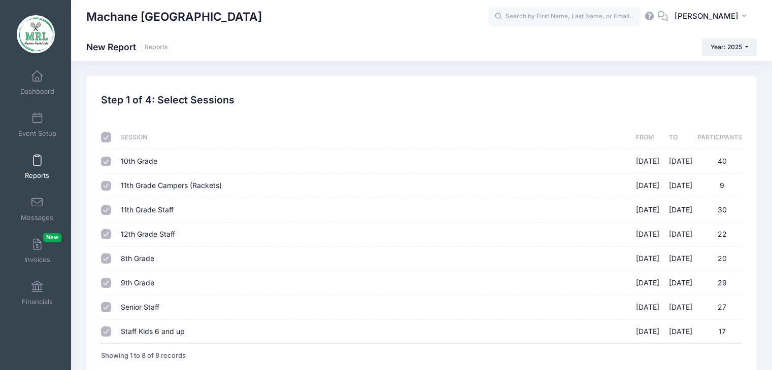
click at [107, 138] on input "checkbox" at bounding box center [106, 137] width 10 height 10
checkbox input "false"
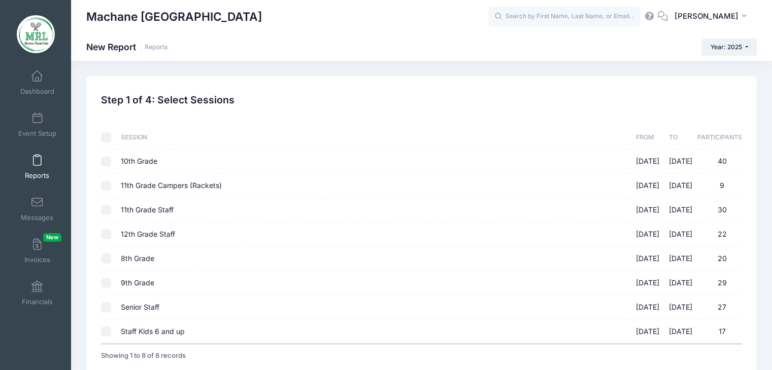
checkbox input "false"
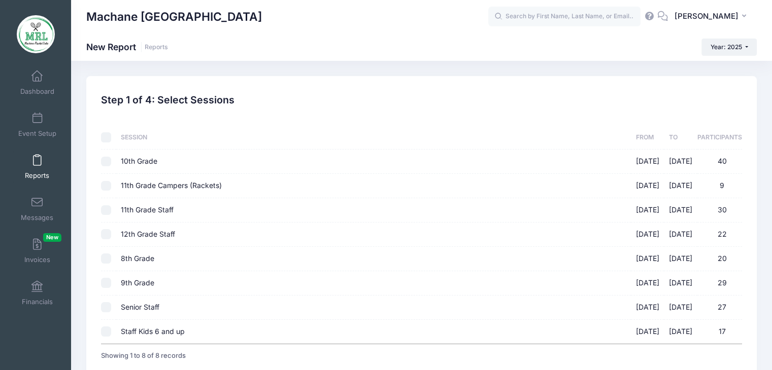
click at [104, 187] on input "11th Grade Campers (Rackets) 08/14/2025 - 08/28/2025 9" at bounding box center [106, 186] width 10 height 10
checkbox input "true"
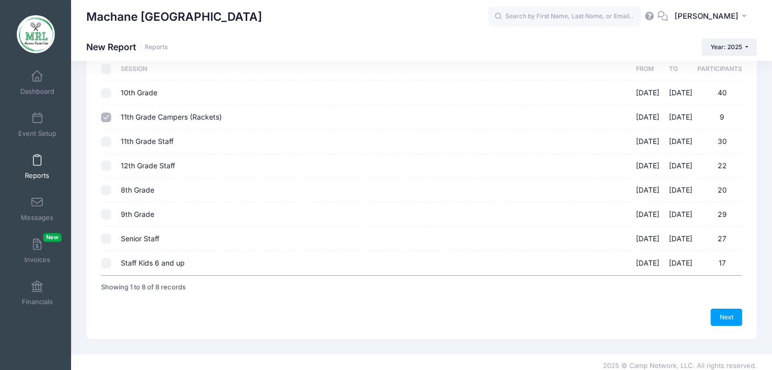
scroll to position [69, 0]
click at [723, 319] on link "Next" at bounding box center [725, 316] width 31 height 17
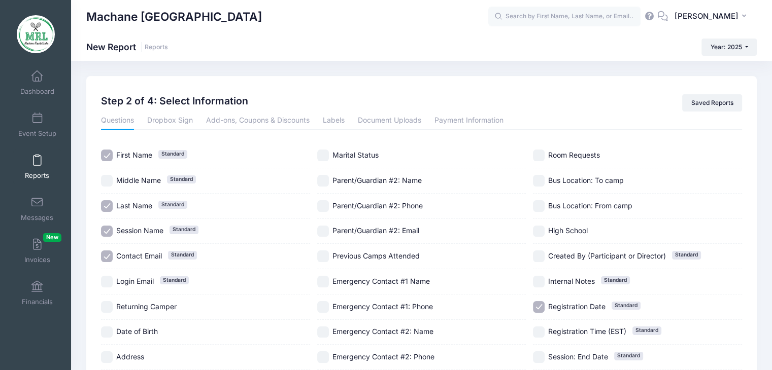
click at [113, 232] on label "Session Name Standard" at bounding box center [205, 232] width 209 height 12
checkbox input "false"
click at [108, 255] on input "Contact Email Standard" at bounding box center [107, 257] width 12 height 12
checkbox input "false"
click at [104, 330] on input "Date of Birth" at bounding box center [107, 333] width 12 height 12
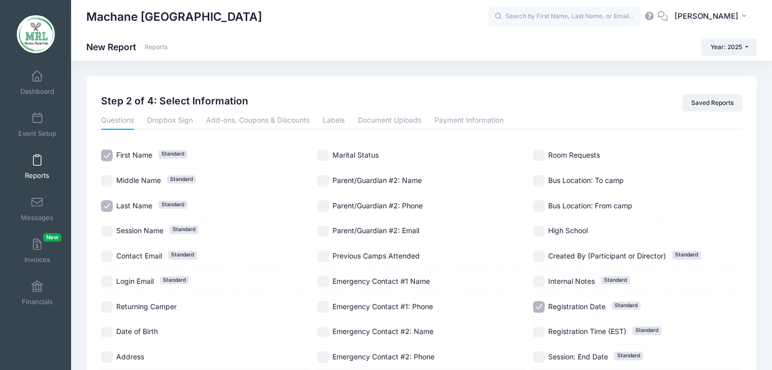
checkbox input "true"
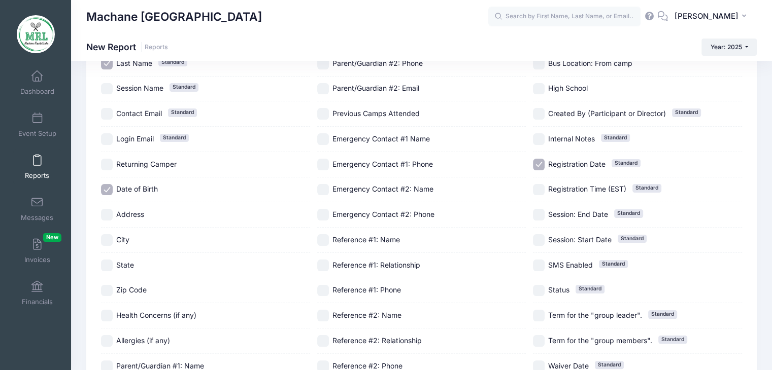
scroll to position [150, 0]
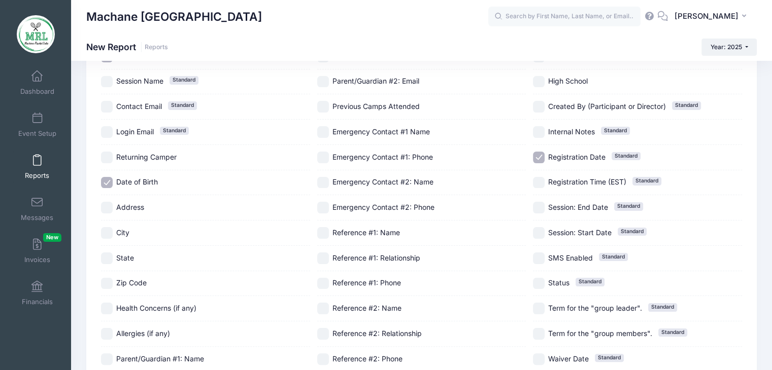
click at [108, 209] on input "Address" at bounding box center [107, 208] width 12 height 12
checkbox input "true"
click at [103, 232] on input "City" at bounding box center [107, 233] width 12 height 12
checkbox input "true"
click at [110, 253] on input "State" at bounding box center [107, 259] width 12 height 12
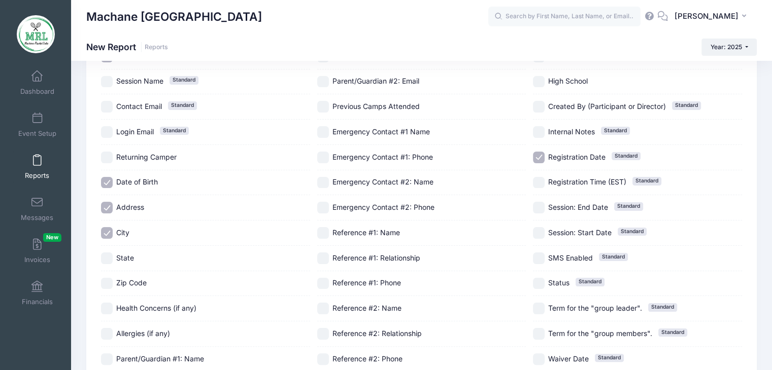
checkbox input "true"
click at [109, 281] on input "Zip Code" at bounding box center [107, 284] width 12 height 12
checkbox input "true"
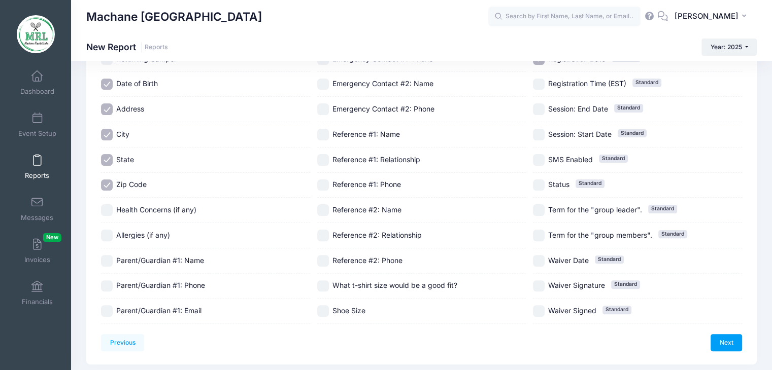
scroll to position [248, 0]
click at [106, 287] on input "Parent/Guardian #1: Phone" at bounding box center [107, 287] width 12 height 12
checkbox input "true"
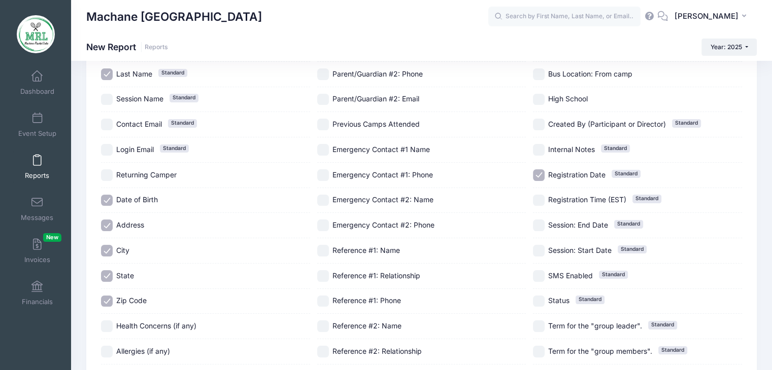
scroll to position [130, 0]
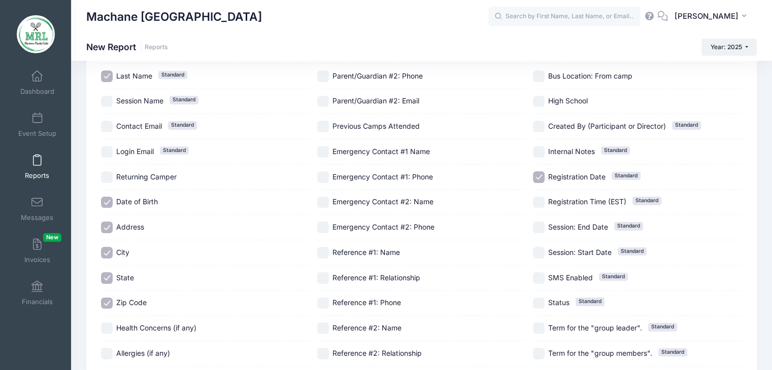
click at [538, 176] on input "Registration Date Standard" at bounding box center [539, 177] width 12 height 12
checkbox input "false"
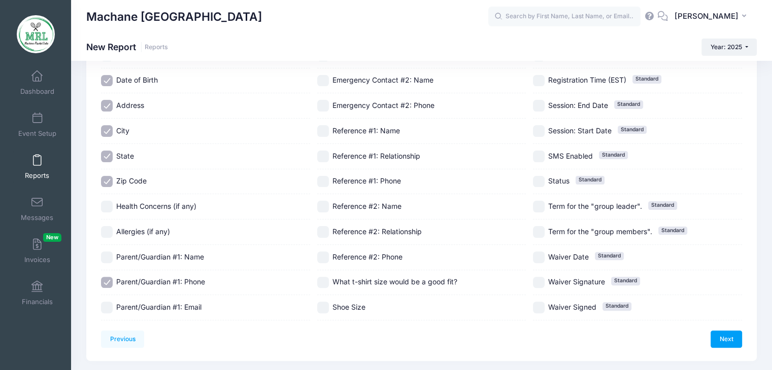
scroll to position [258, 0]
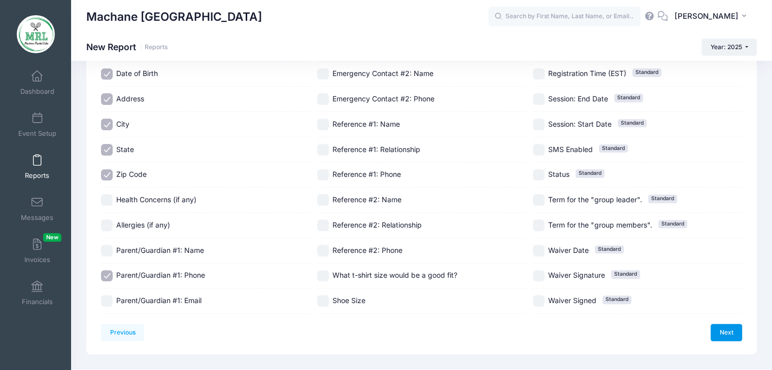
click at [724, 328] on link "Next" at bounding box center [725, 332] width 31 height 17
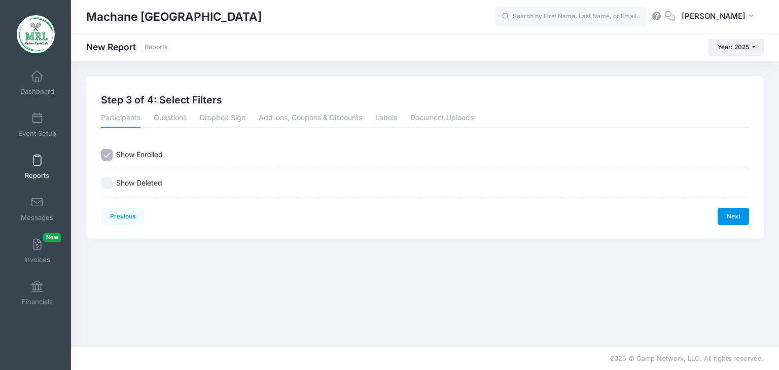
click at [735, 220] on link "Next" at bounding box center [733, 216] width 31 height 17
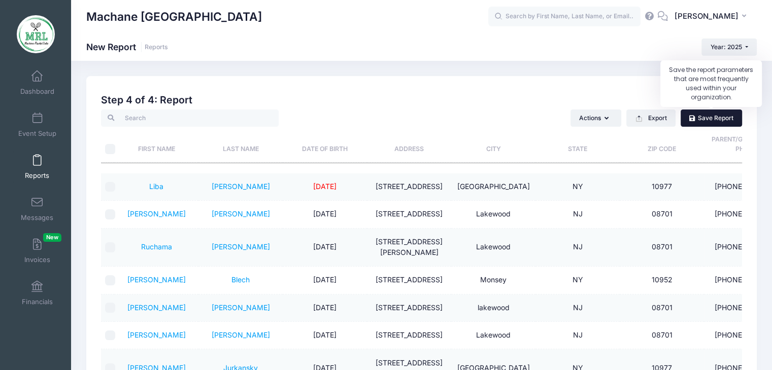
click at [724, 117] on link "Save Report" at bounding box center [710, 118] width 61 height 17
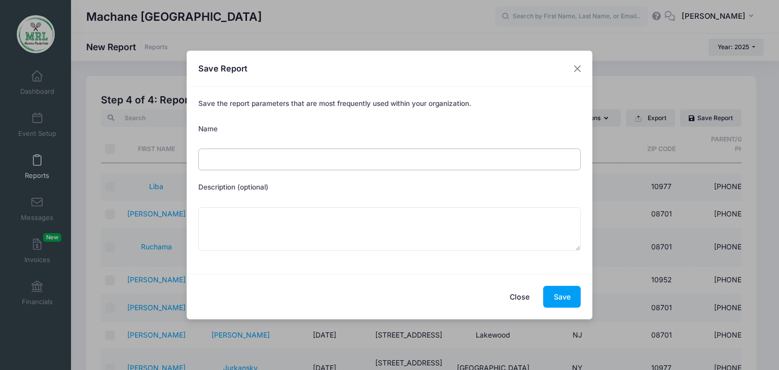
click at [278, 165] on input "Name" at bounding box center [389, 160] width 383 height 22
type input "rackets"
click at [553, 297] on button "Save" at bounding box center [562, 297] width 38 height 22
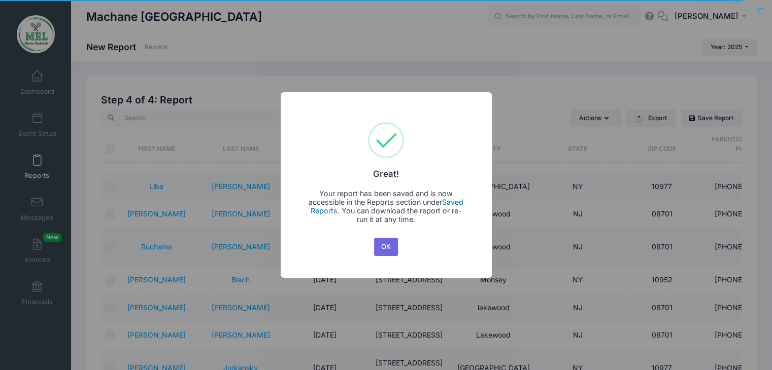
click at [461, 202] on link "Saved Reports" at bounding box center [386, 206] width 153 height 17
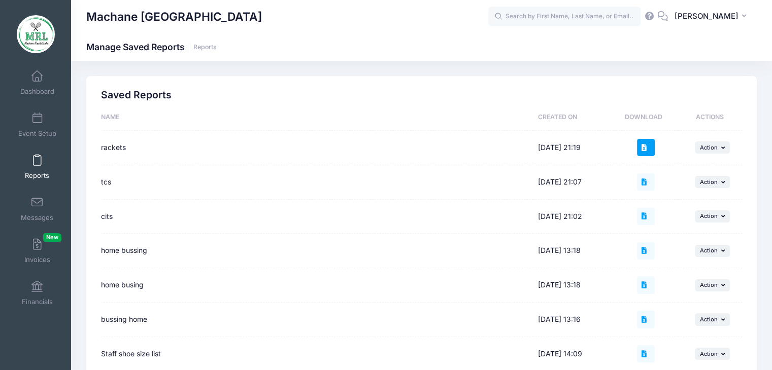
click at [648, 150] on icon at bounding box center [645, 148] width 8 height 7
